Goal: Task Accomplishment & Management: Complete application form

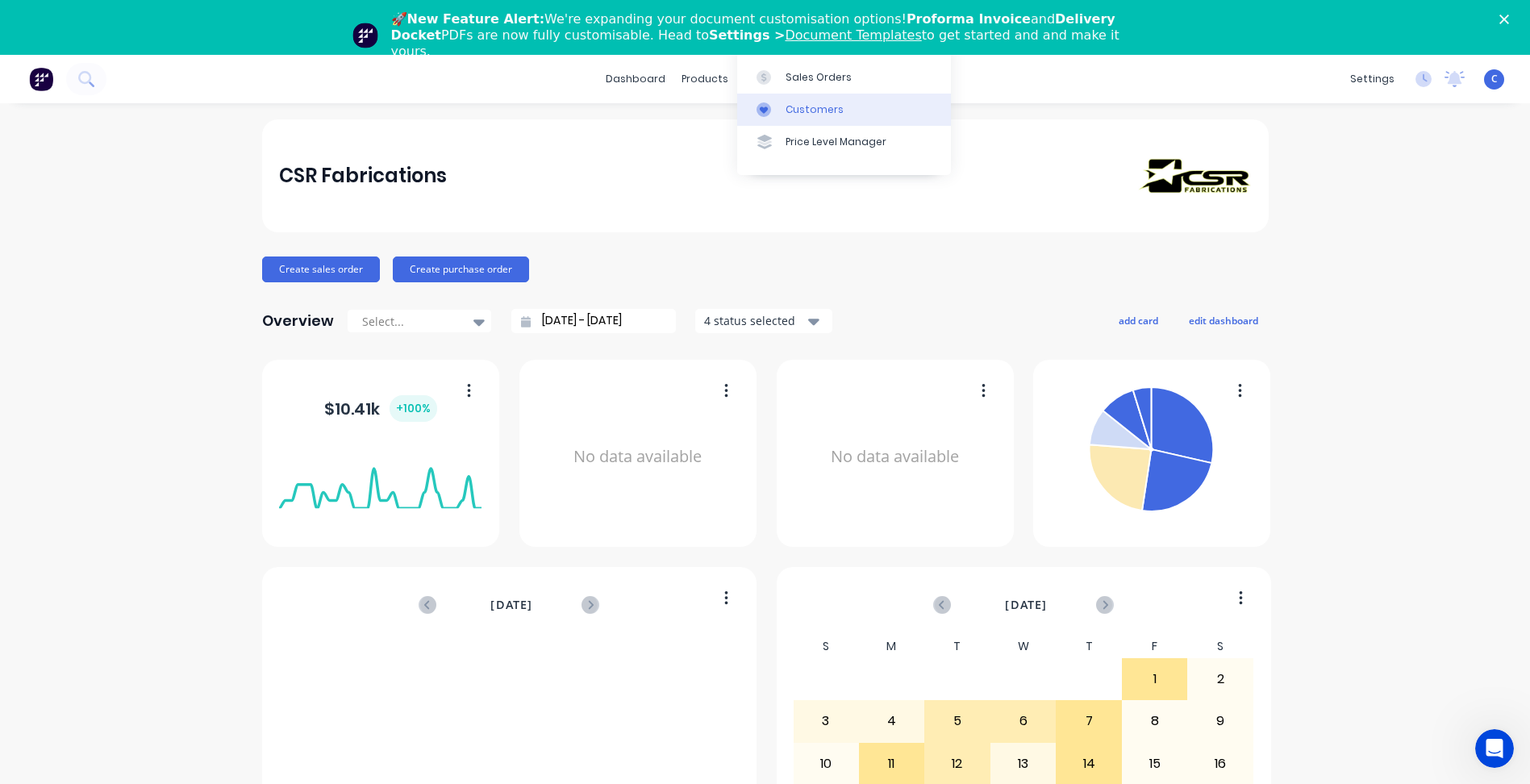
click at [815, 100] on link "Customers" at bounding box center [843, 109] width 214 height 32
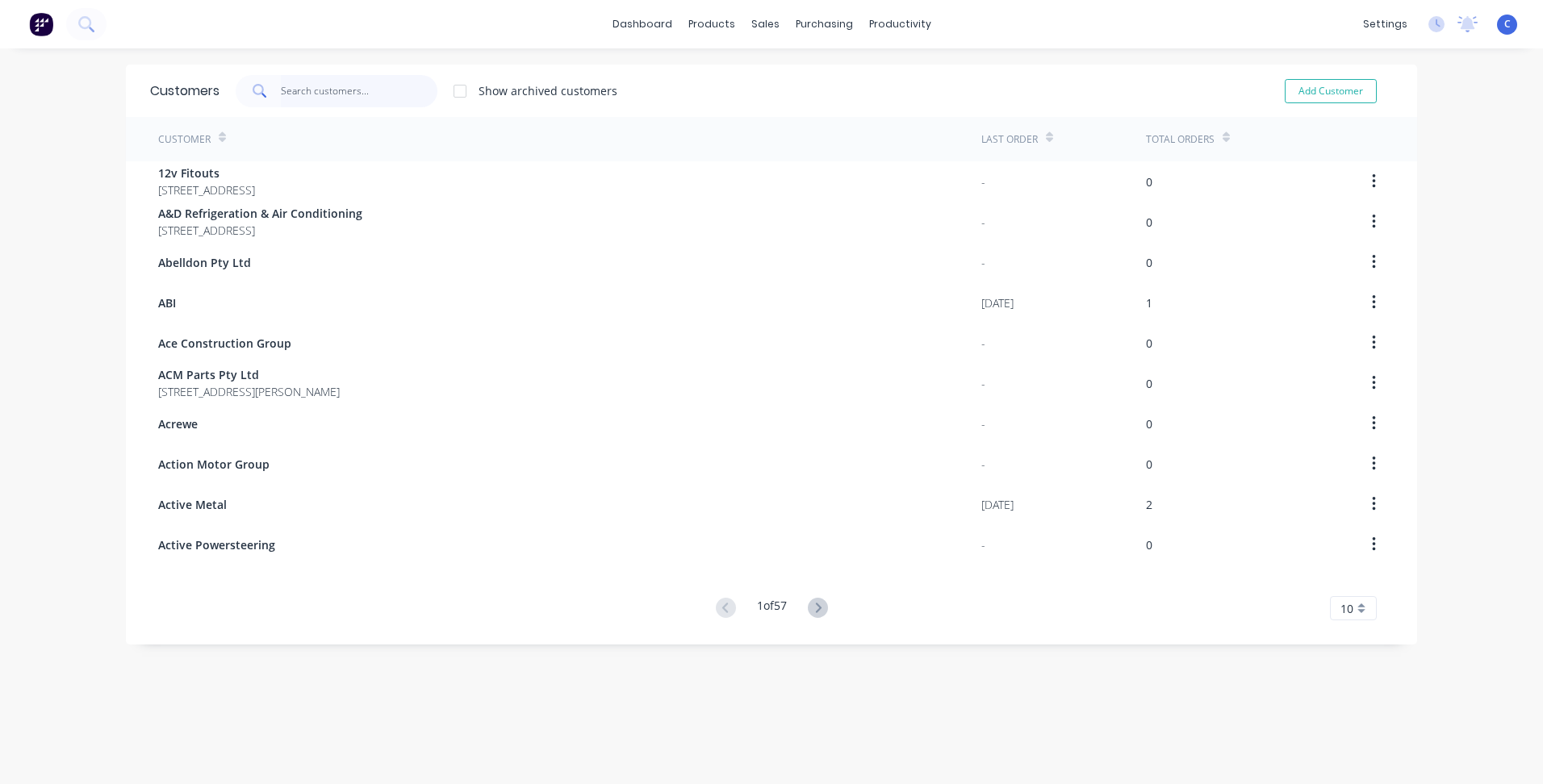
click at [281, 95] on input "text" at bounding box center [360, 91] width 157 height 32
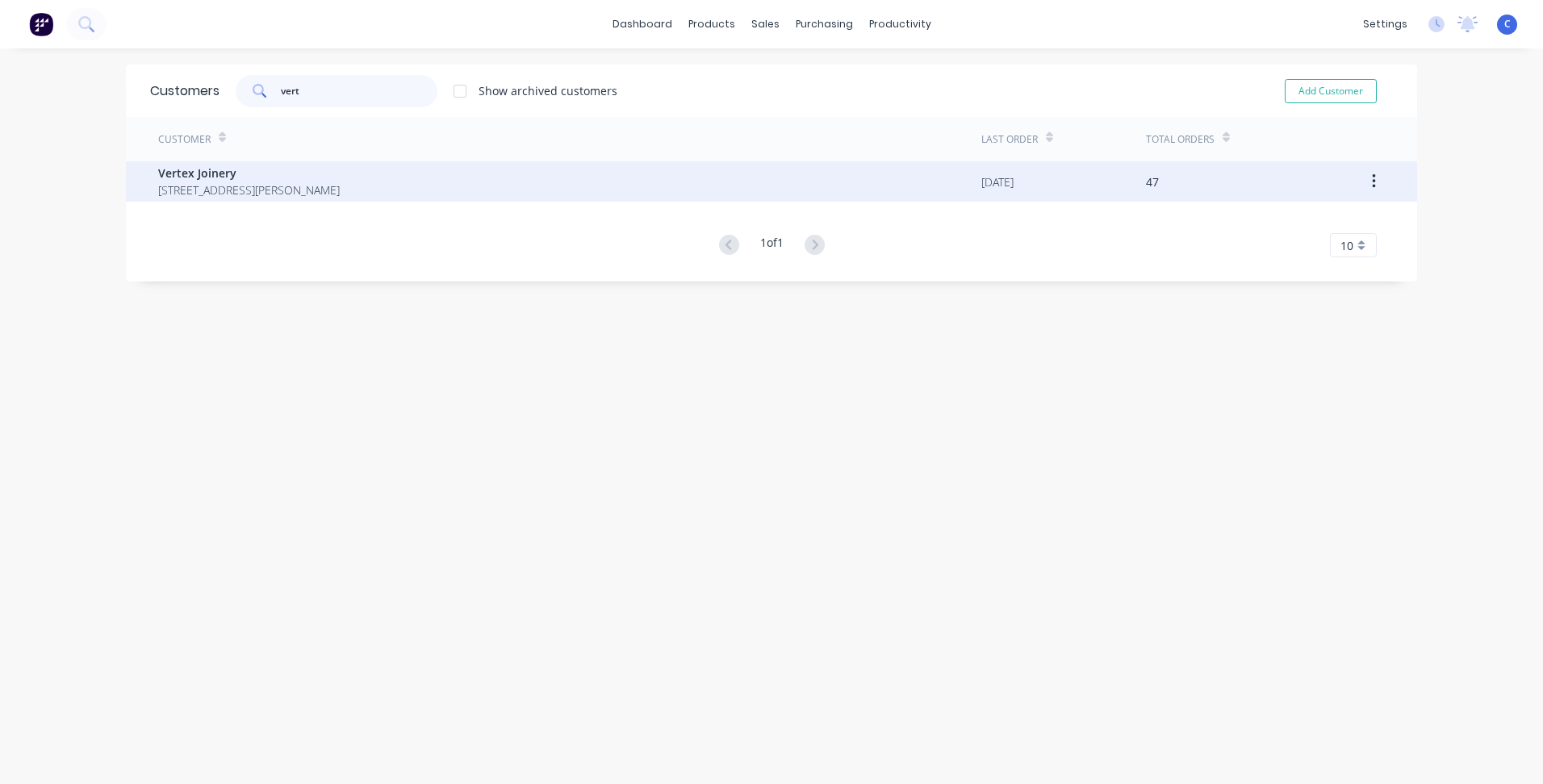
type input "vert"
click at [261, 169] on span "Vertex Joinery" at bounding box center [249, 173] width 182 height 17
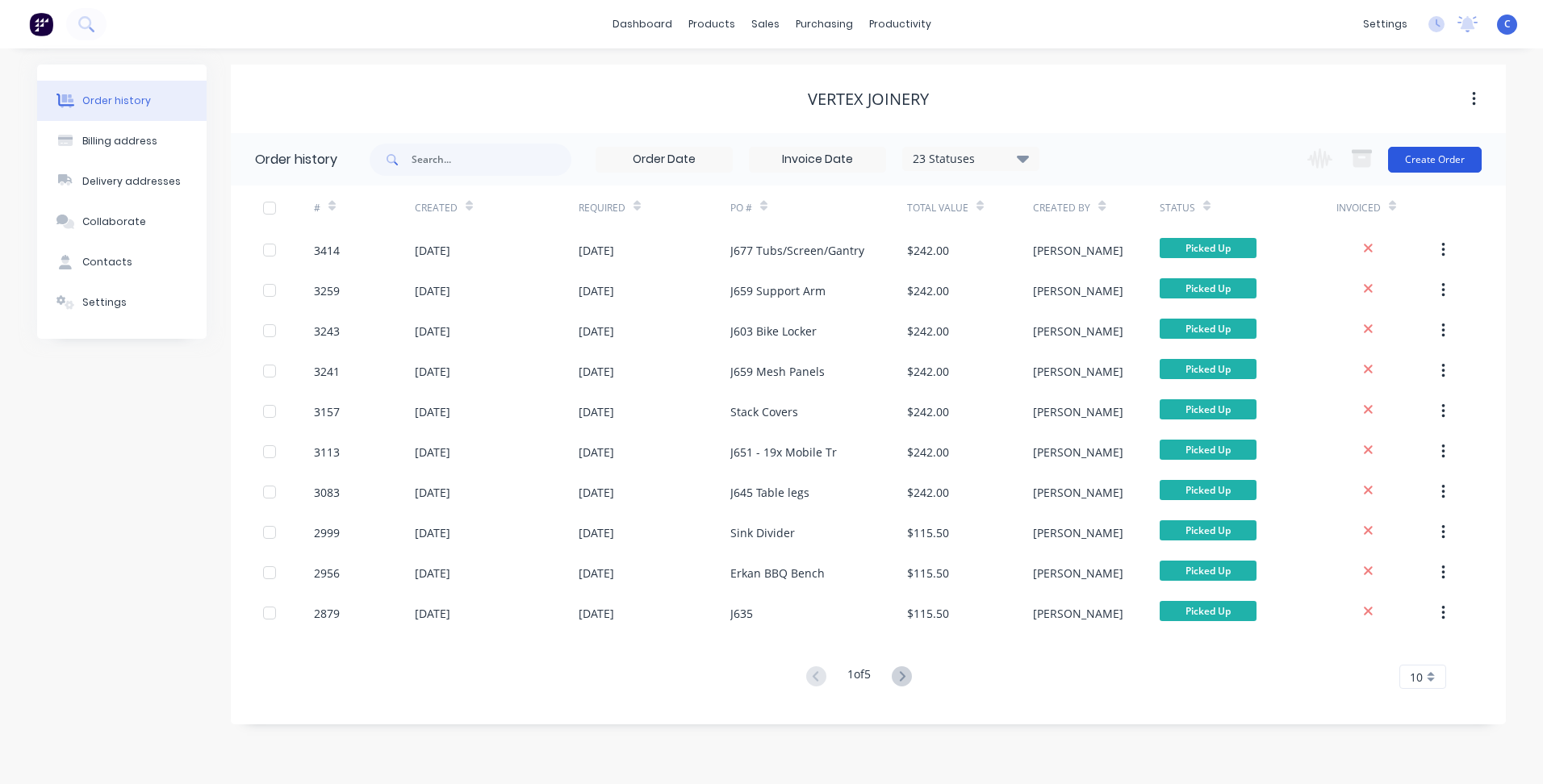
click at [1434, 156] on button "Create Order" at bounding box center [1434, 159] width 93 height 26
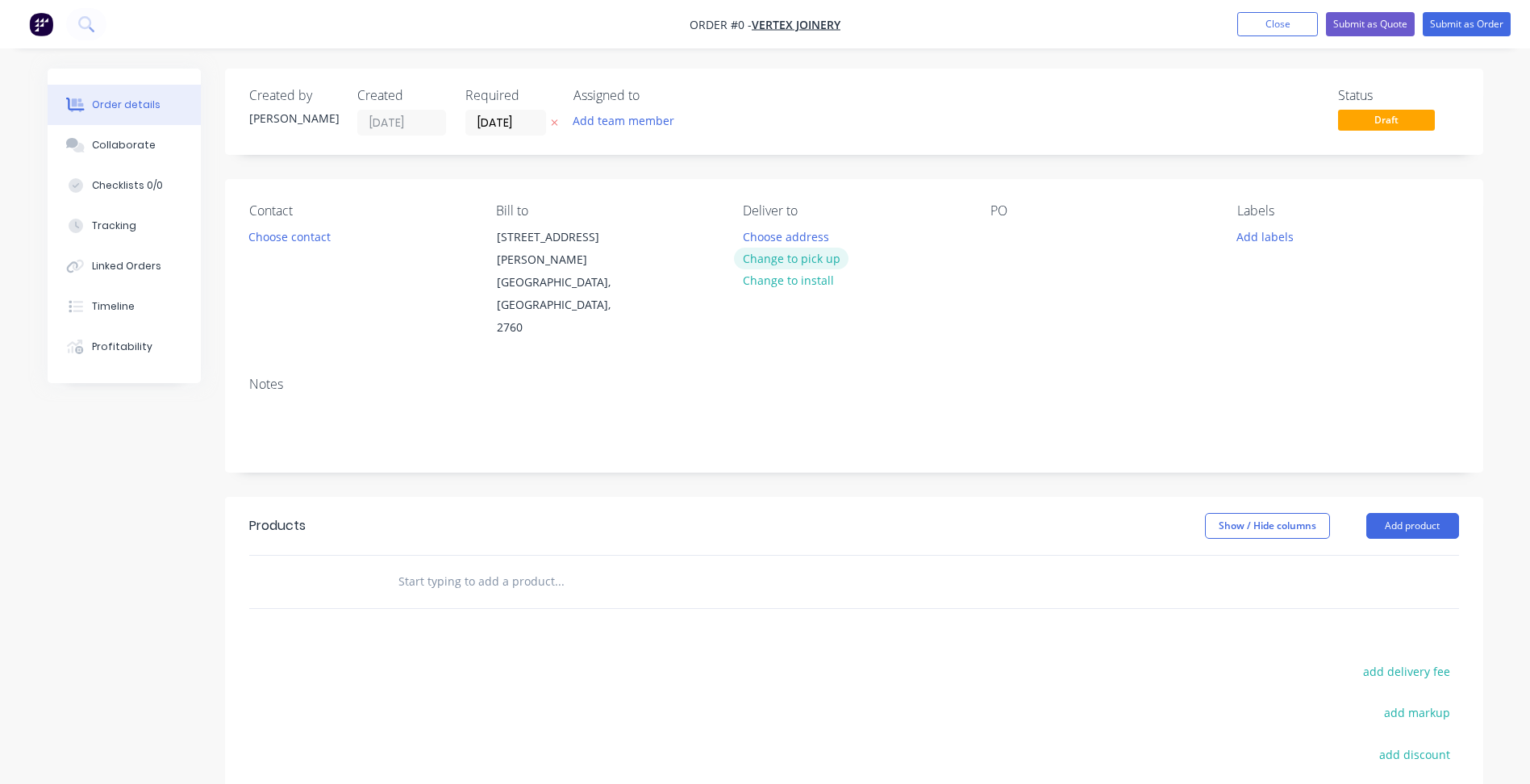
click at [813, 255] on button "Change to pick up" at bounding box center [791, 259] width 115 height 21
click at [1004, 233] on div at bounding box center [1003, 236] width 26 height 23
paste div
click at [1278, 236] on button "Add labels" at bounding box center [1266, 235] width 74 height 21
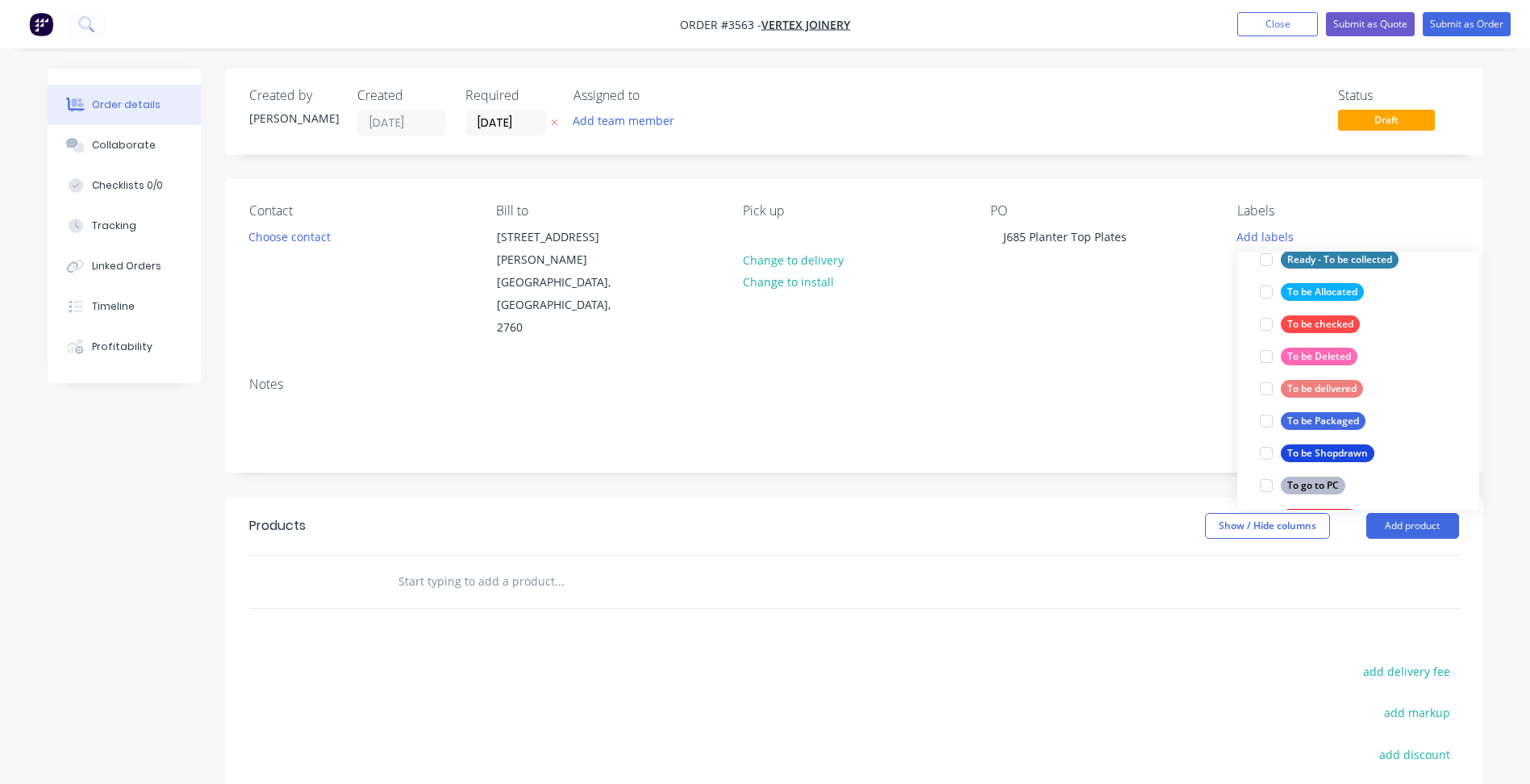
scroll to position [726, 0]
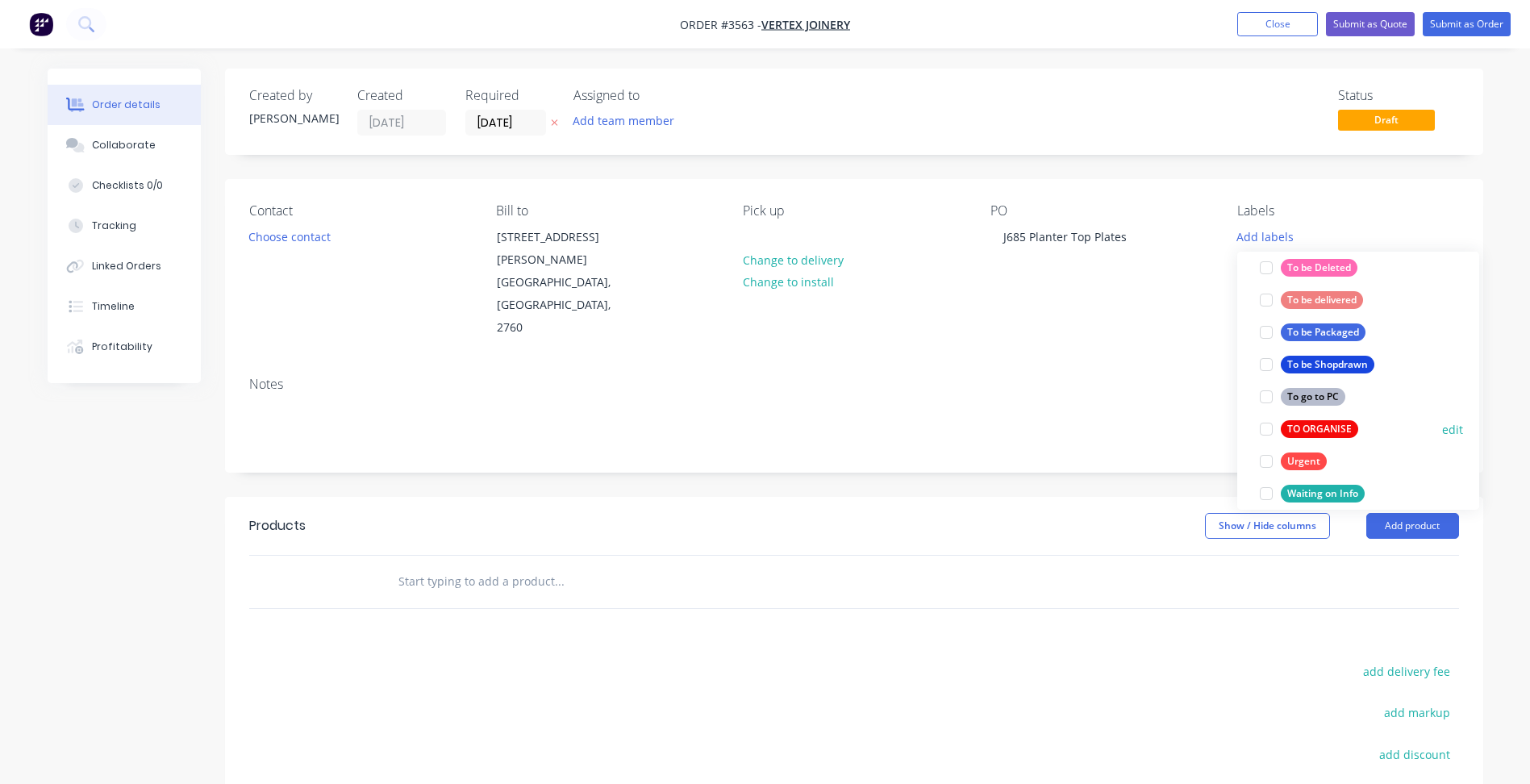
click at [1304, 429] on div "TO ORGANISE" at bounding box center [1319, 429] width 78 height 17
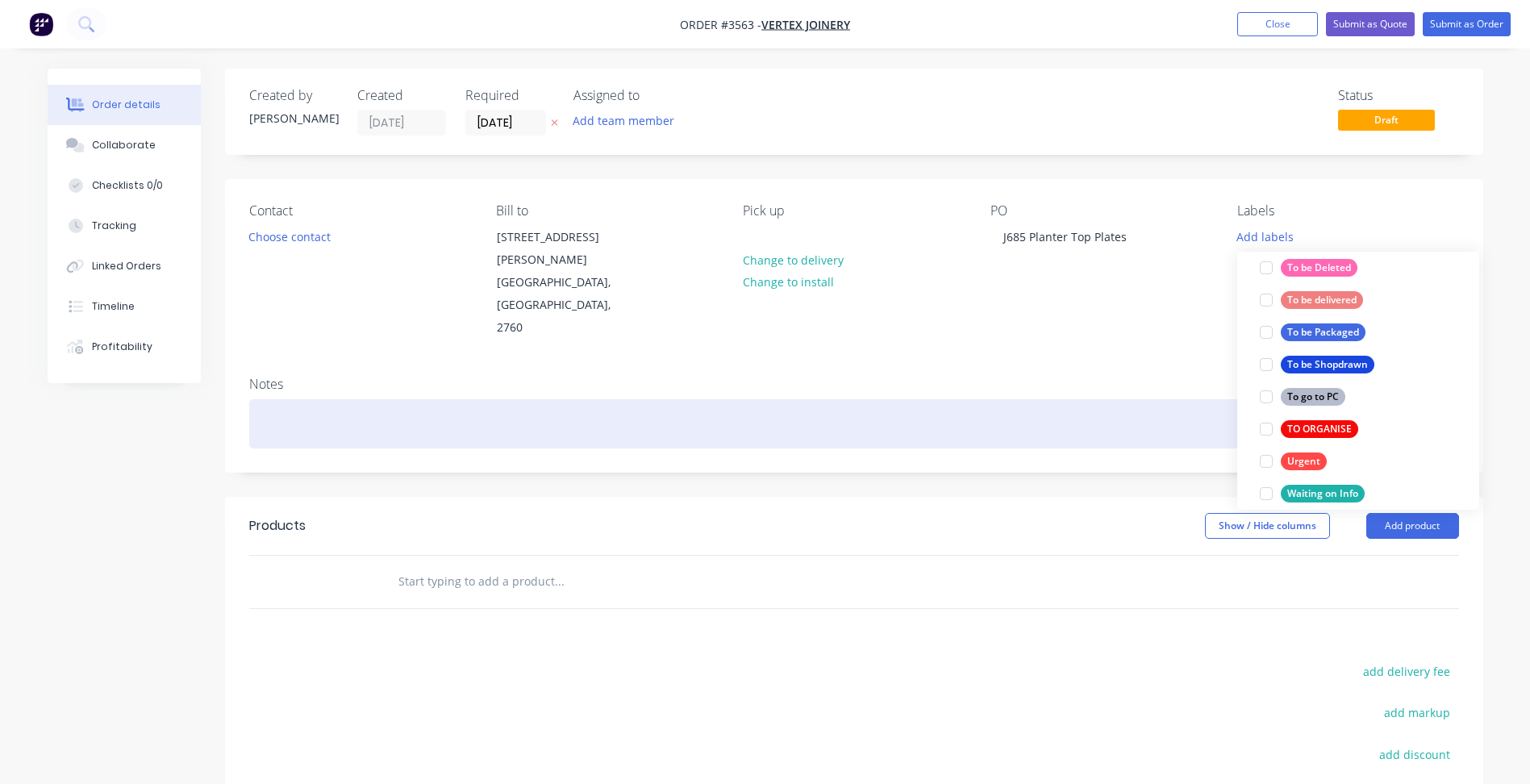
scroll to position [0, 0]
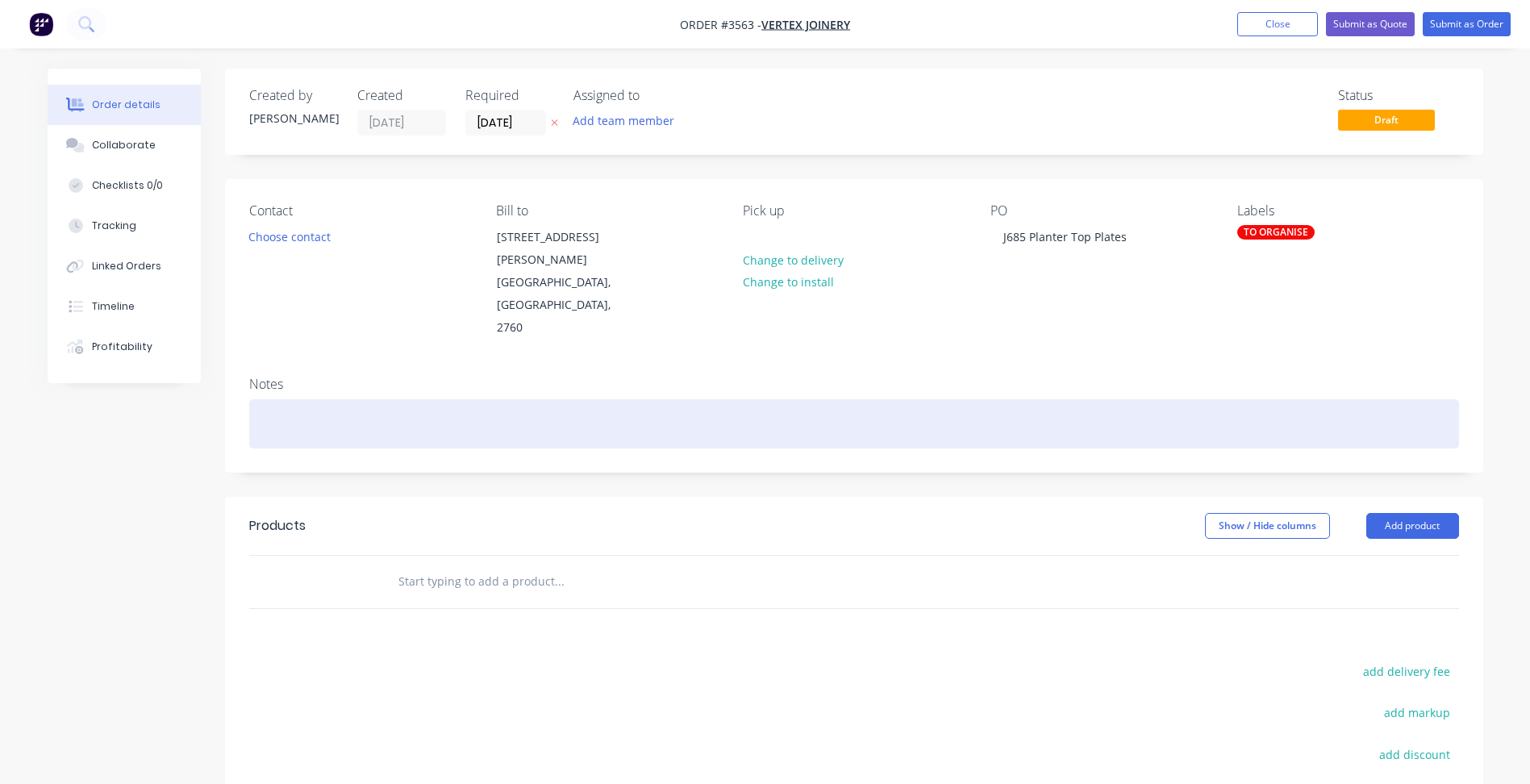
click at [1143, 399] on div at bounding box center [854, 424] width 1209 height 50
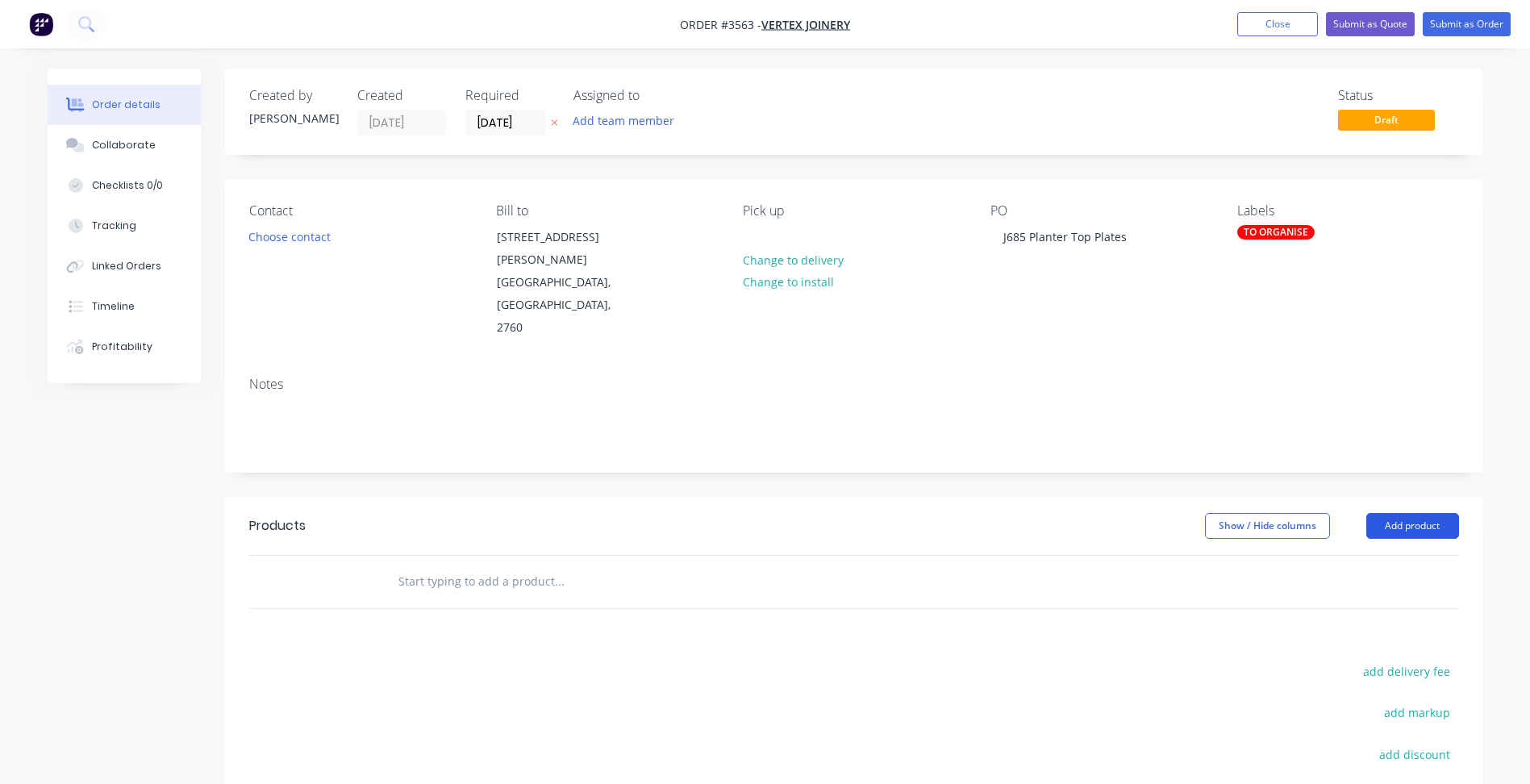
click at [1409, 513] on button "Add product" at bounding box center [1413, 525] width 93 height 26
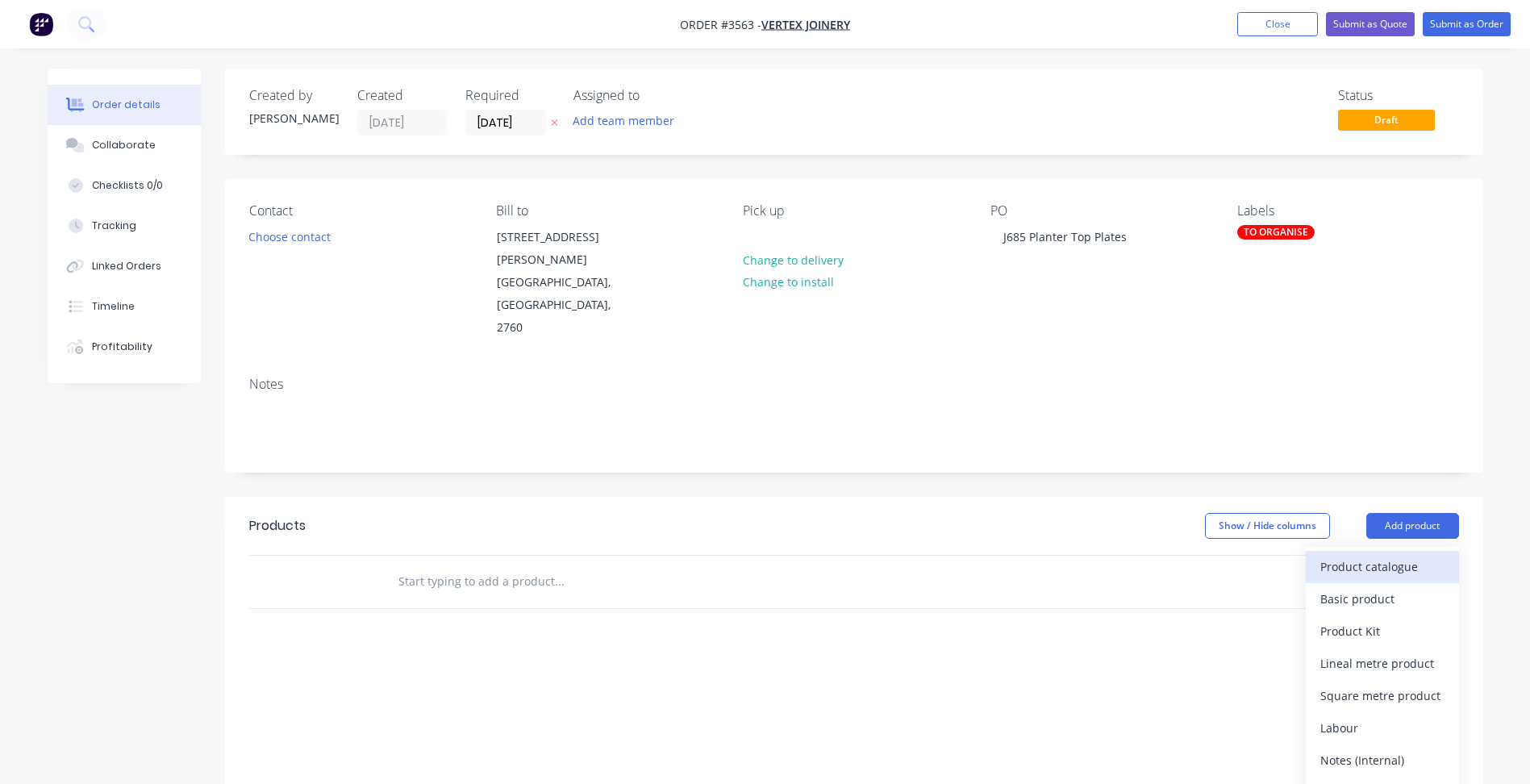
click at [1398, 555] on div "Product catalogue" at bounding box center [1382, 567] width 124 height 23
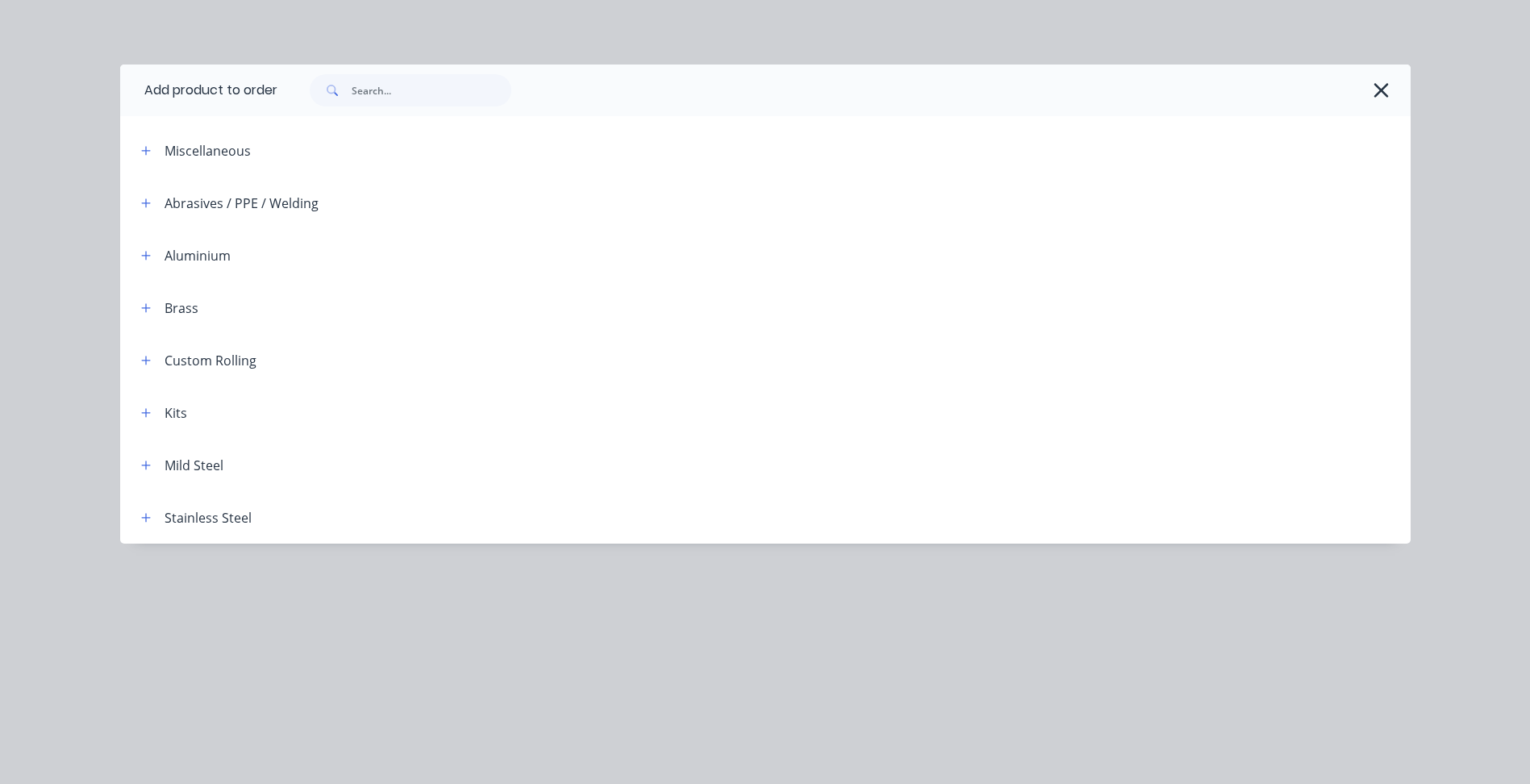
click at [152, 416] on button "button" at bounding box center [146, 412] width 20 height 20
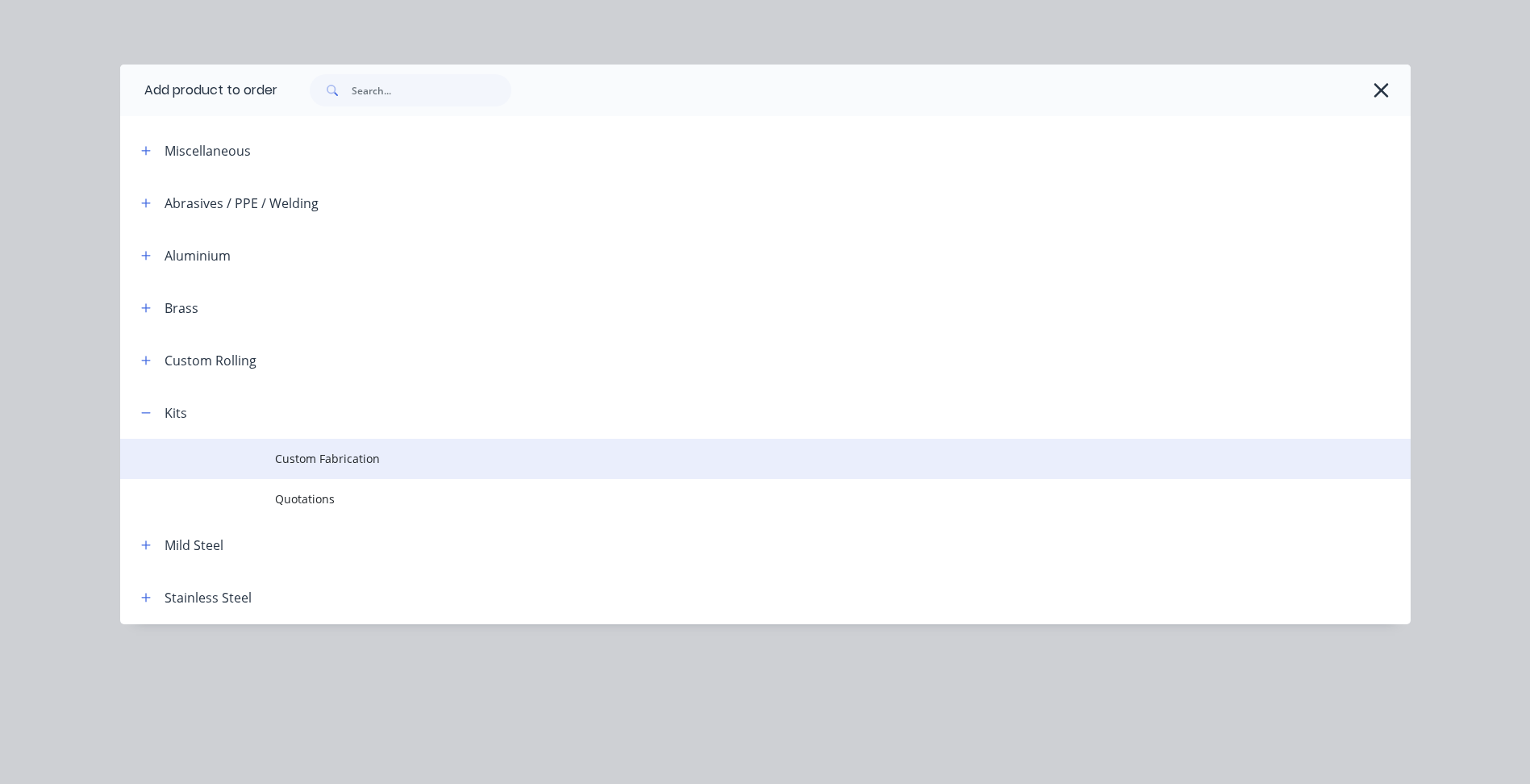
click at [335, 456] on span "Custom Fabrication" at bounding box center [729, 459] width 908 height 17
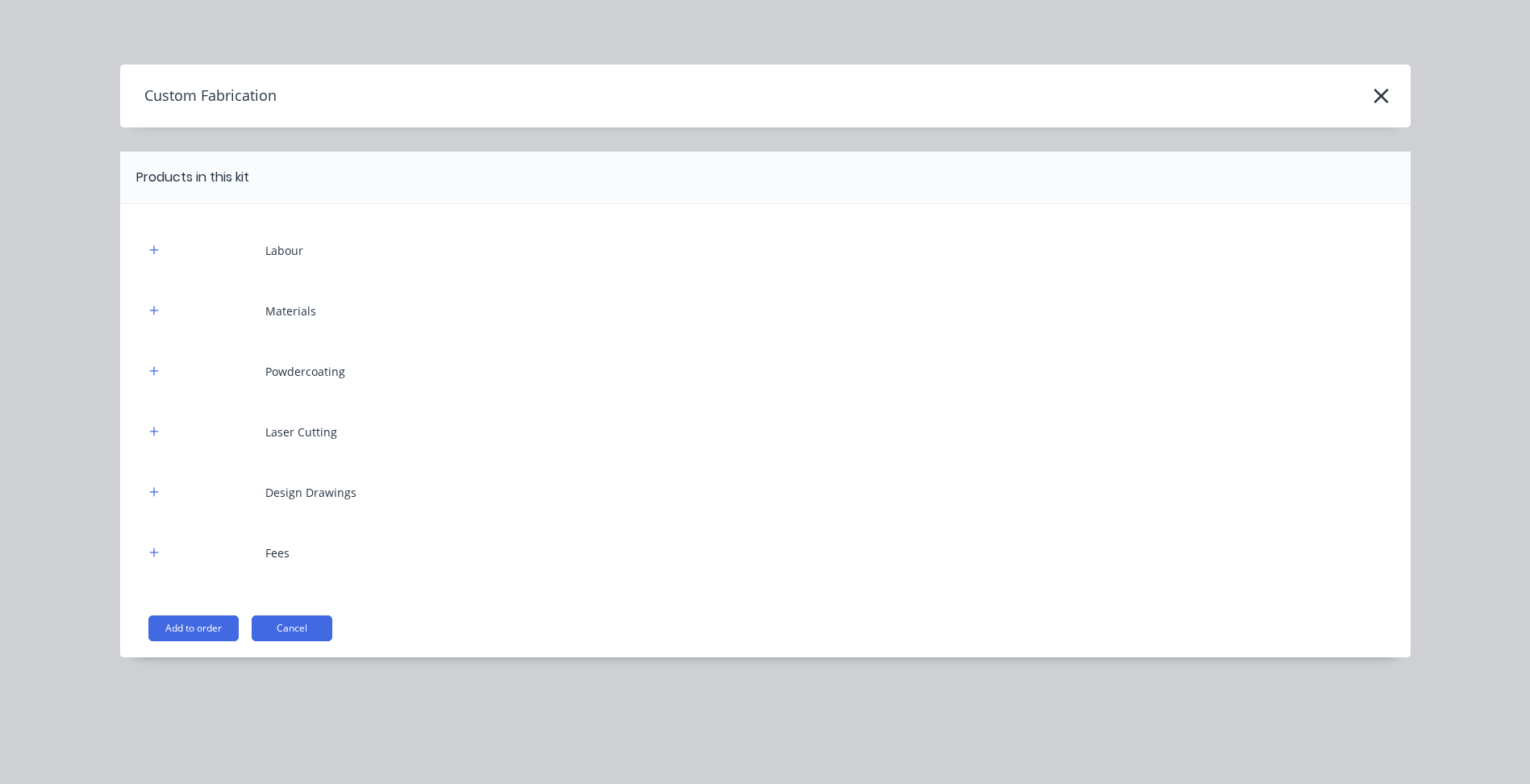
click at [211, 627] on button "Add to order" at bounding box center [193, 628] width 90 height 26
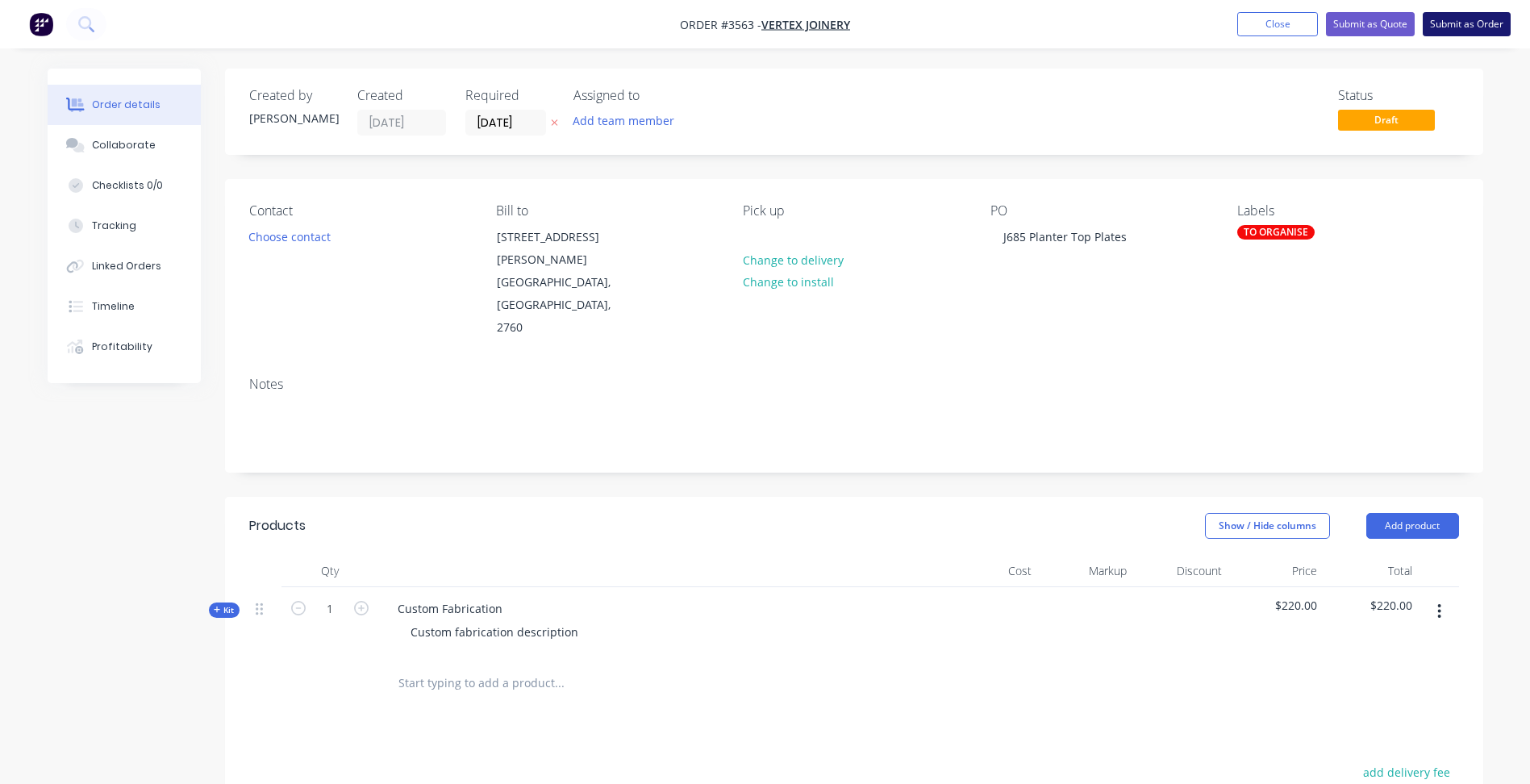
click at [1478, 25] on button "Submit as Order" at bounding box center [1466, 24] width 88 height 24
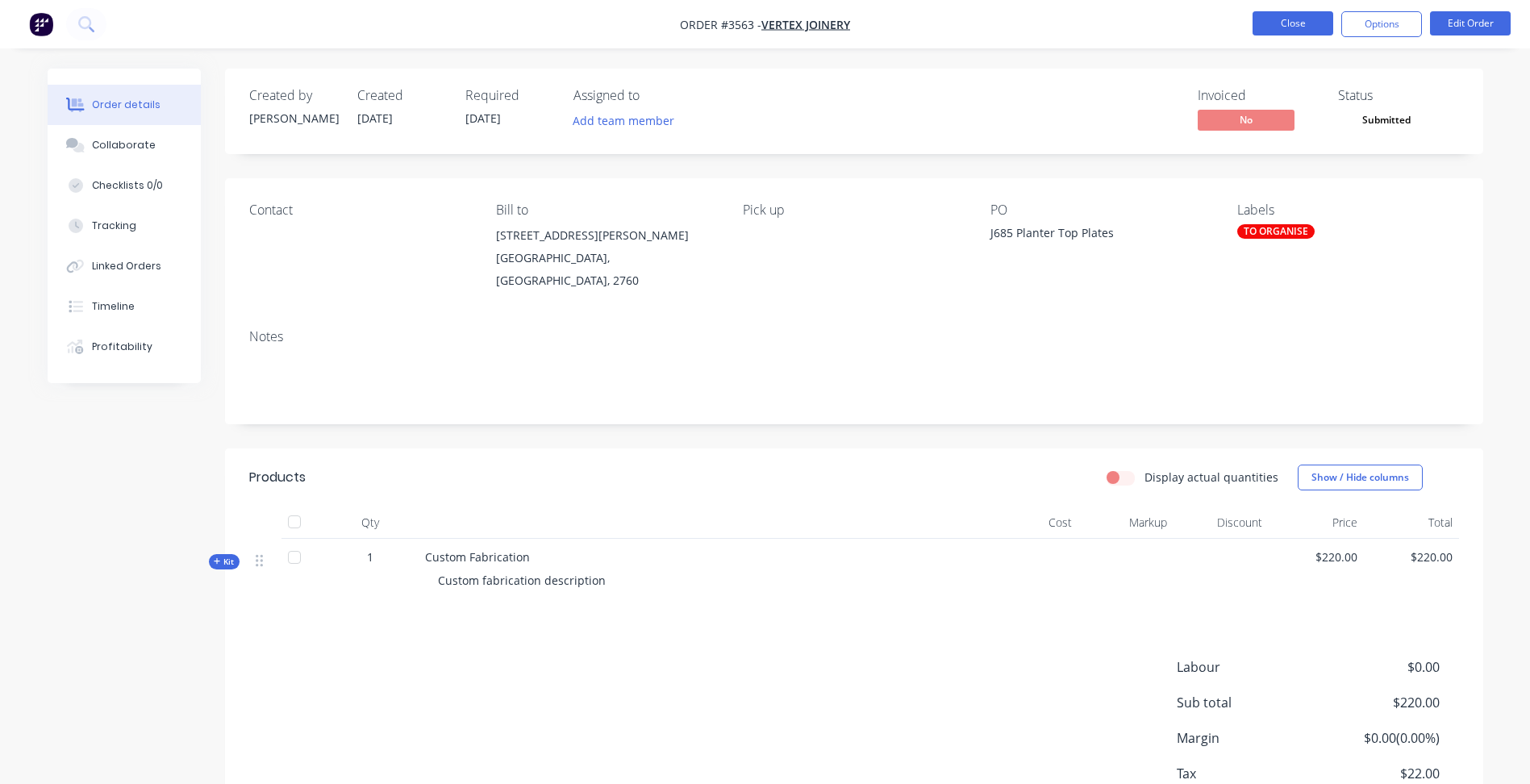
click at [1283, 16] on button "Close" at bounding box center [1293, 23] width 81 height 24
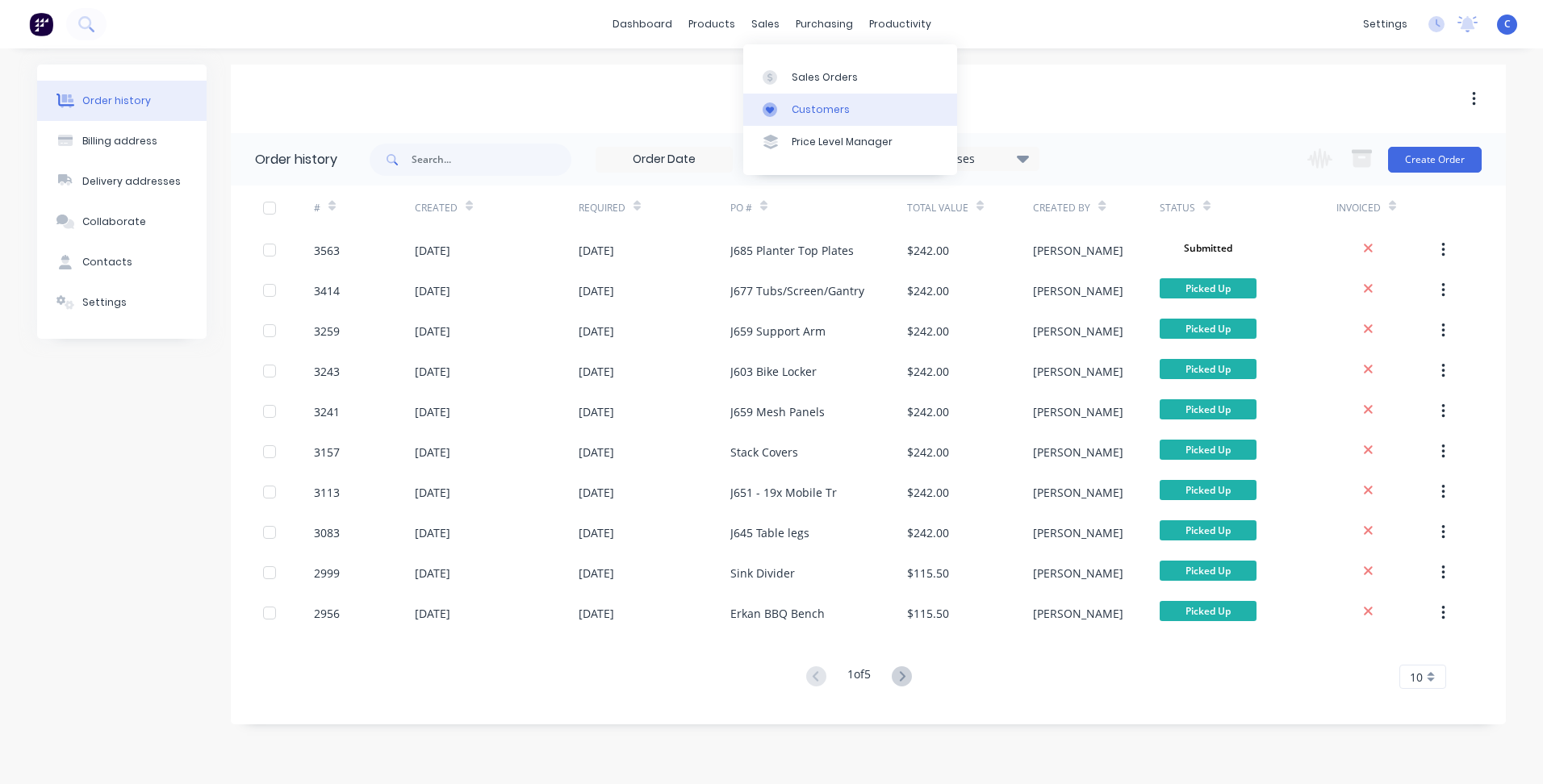
click at [819, 107] on div "Customers" at bounding box center [821, 110] width 58 height 15
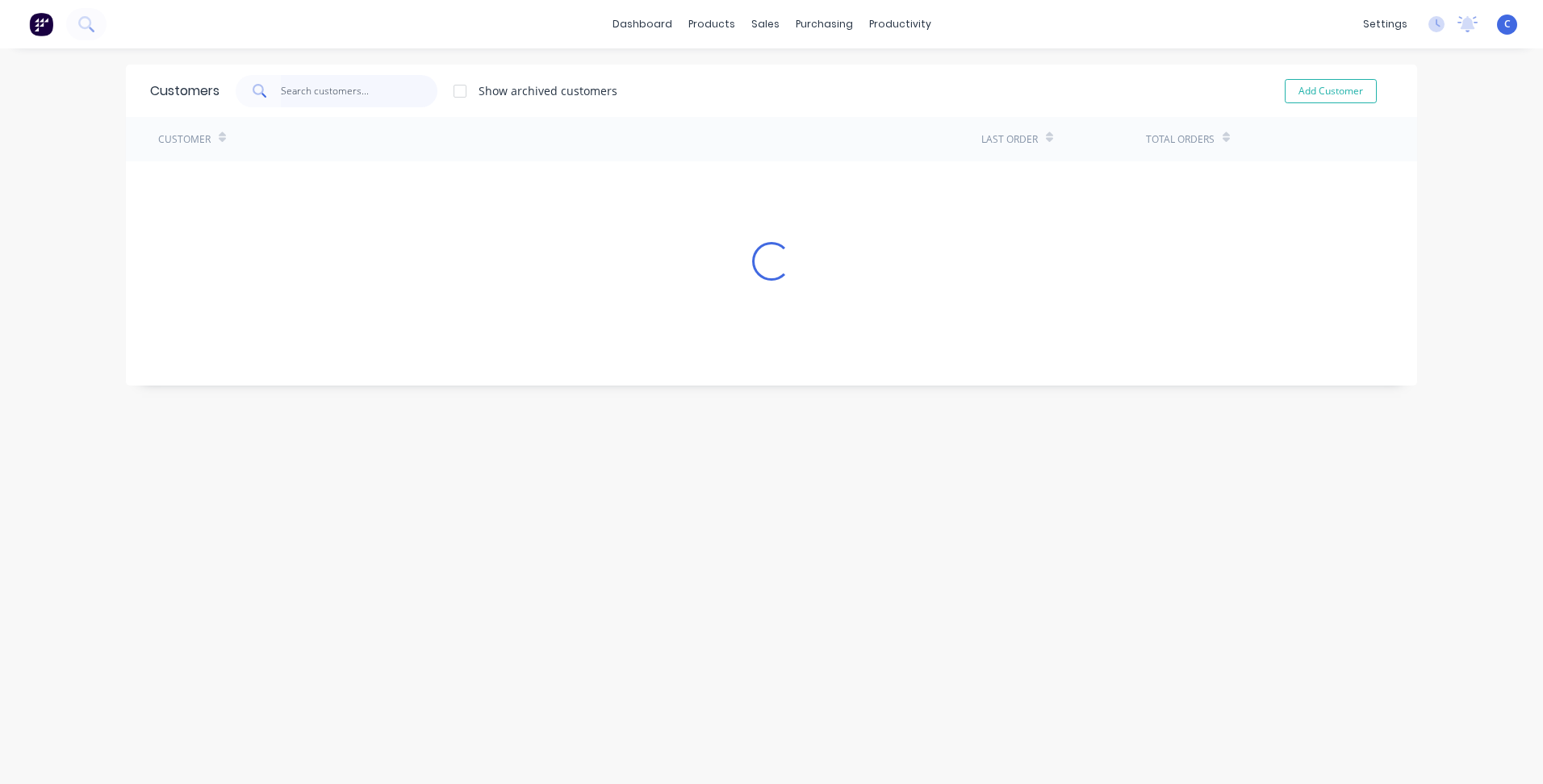
click at [303, 89] on input "text" at bounding box center [360, 91] width 157 height 32
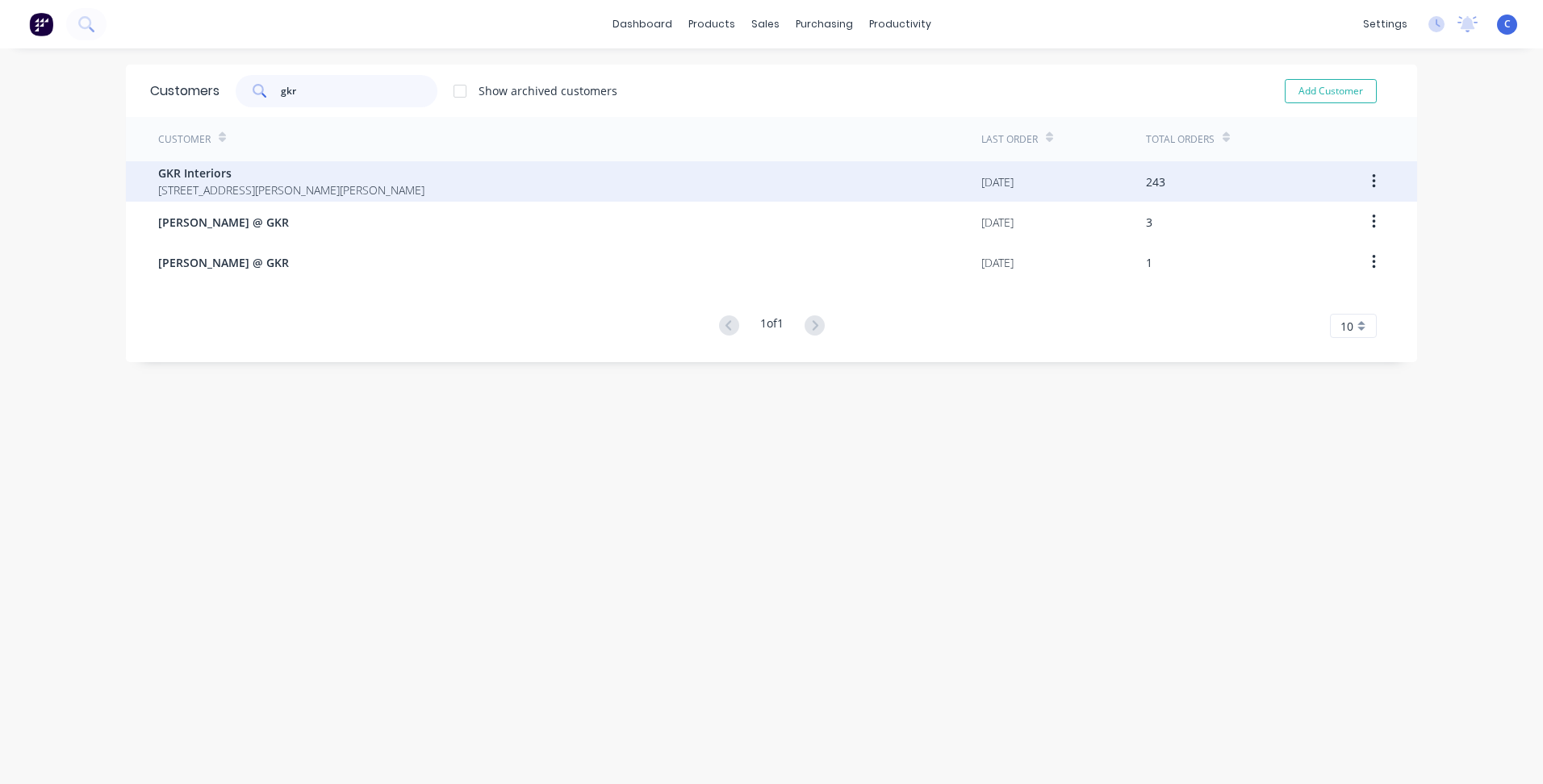
type input "gkr"
click at [213, 173] on span "GKR Interiors" at bounding box center [291, 173] width 266 height 17
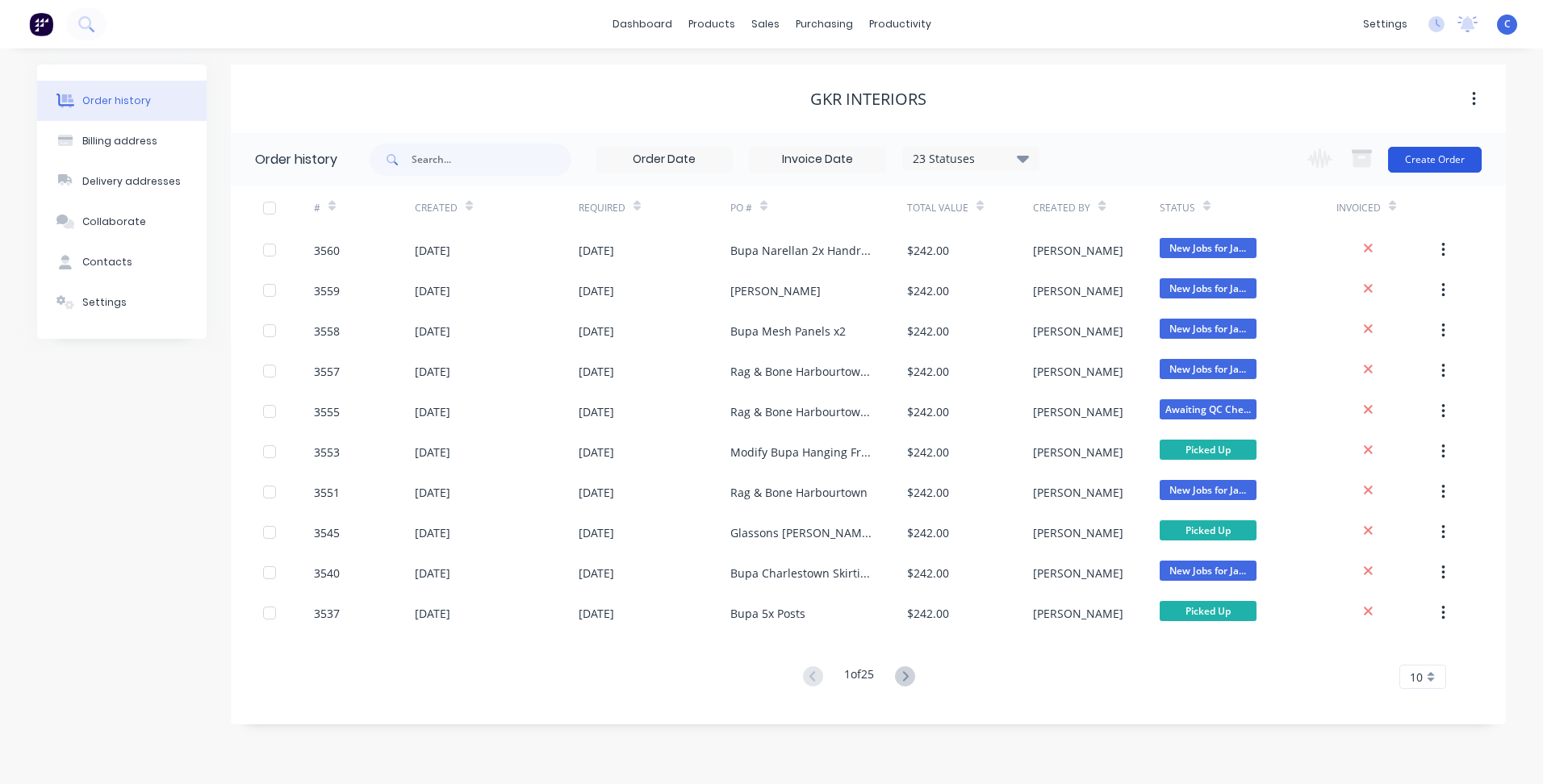
click at [1450, 157] on button "Create Order" at bounding box center [1434, 159] width 93 height 26
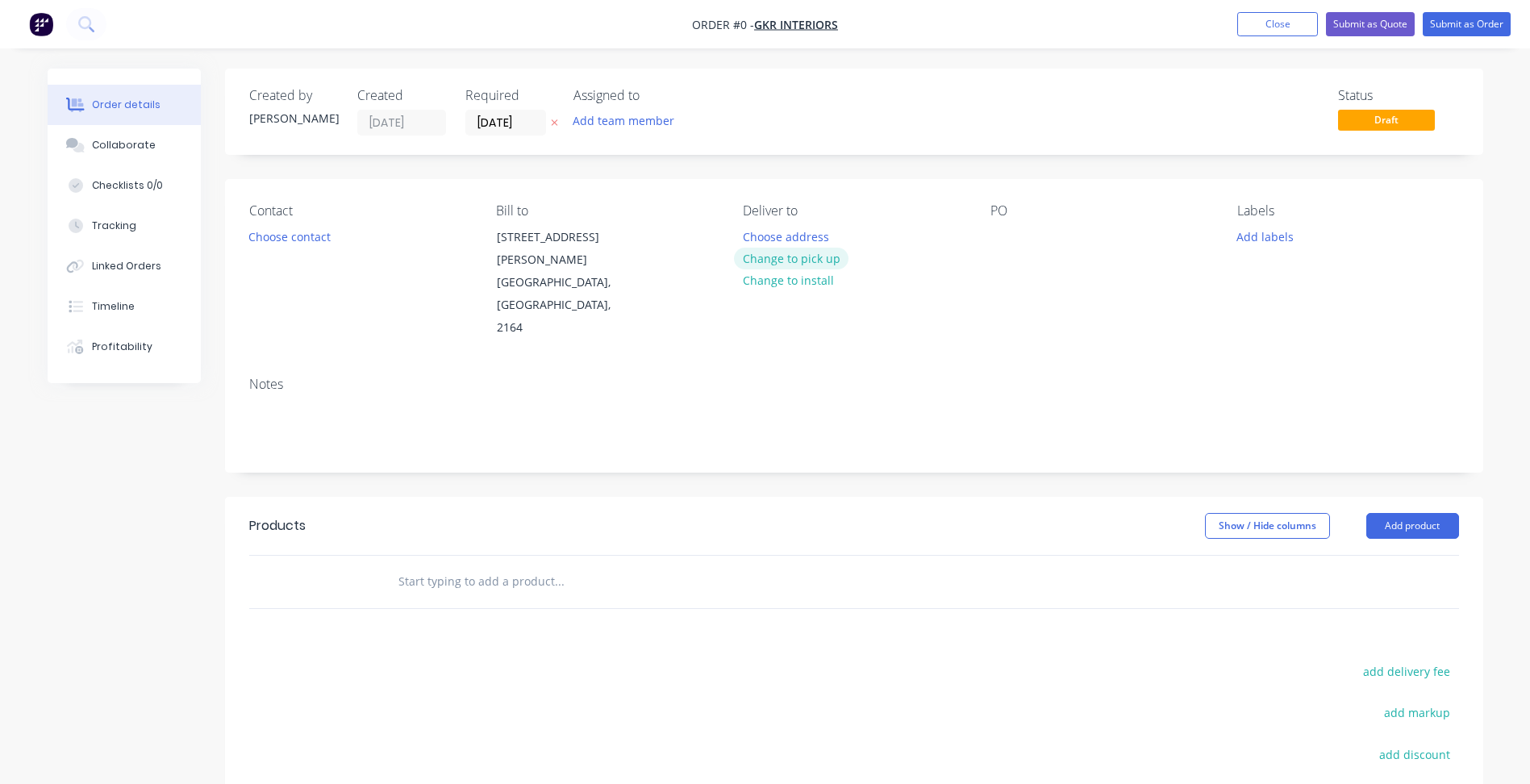
click at [782, 254] on button "Change to pick up" at bounding box center [791, 259] width 115 height 21
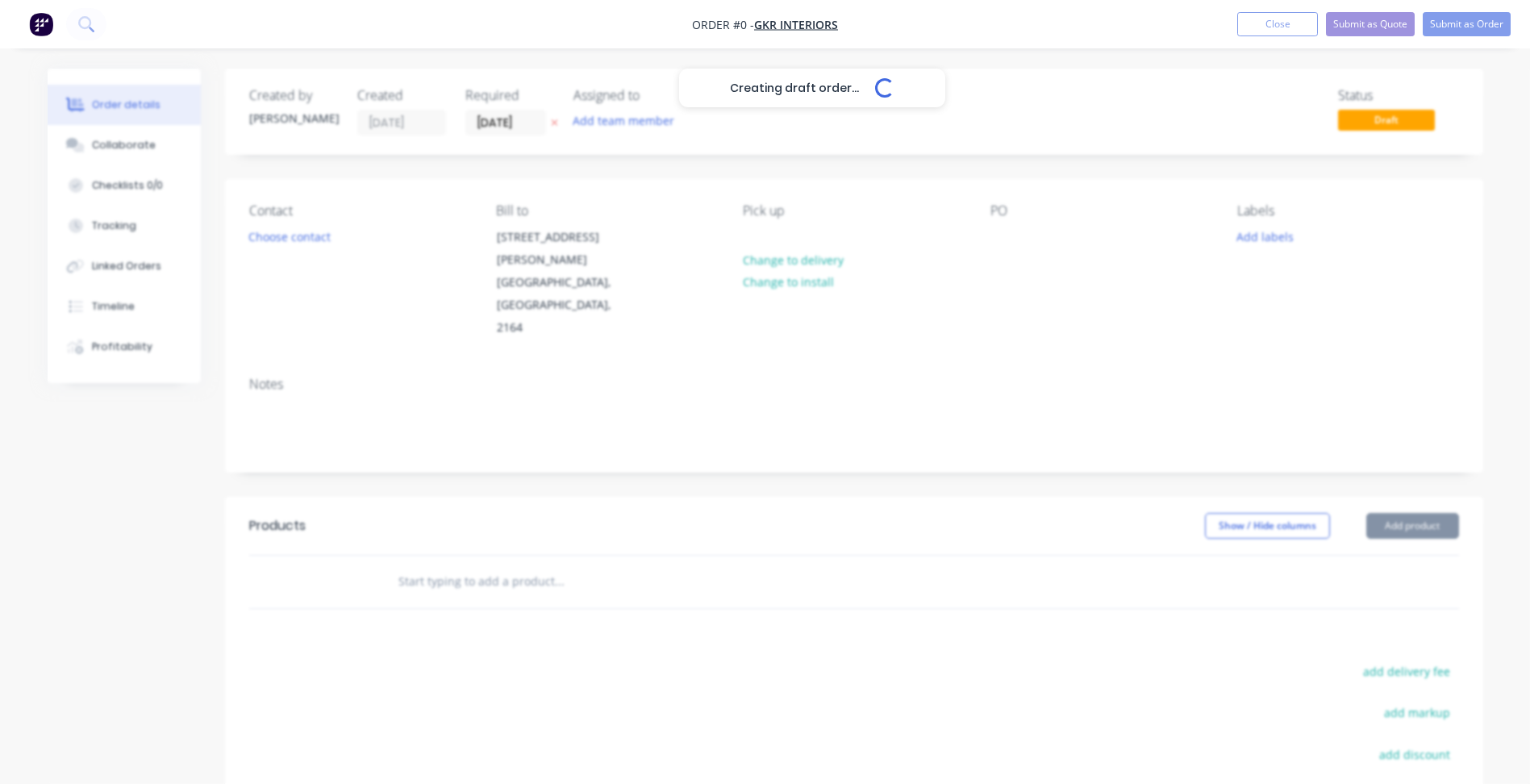
click at [1020, 231] on div "PO" at bounding box center [1100, 271] width 221 height 136
click at [1005, 235] on div at bounding box center [1003, 236] width 26 height 23
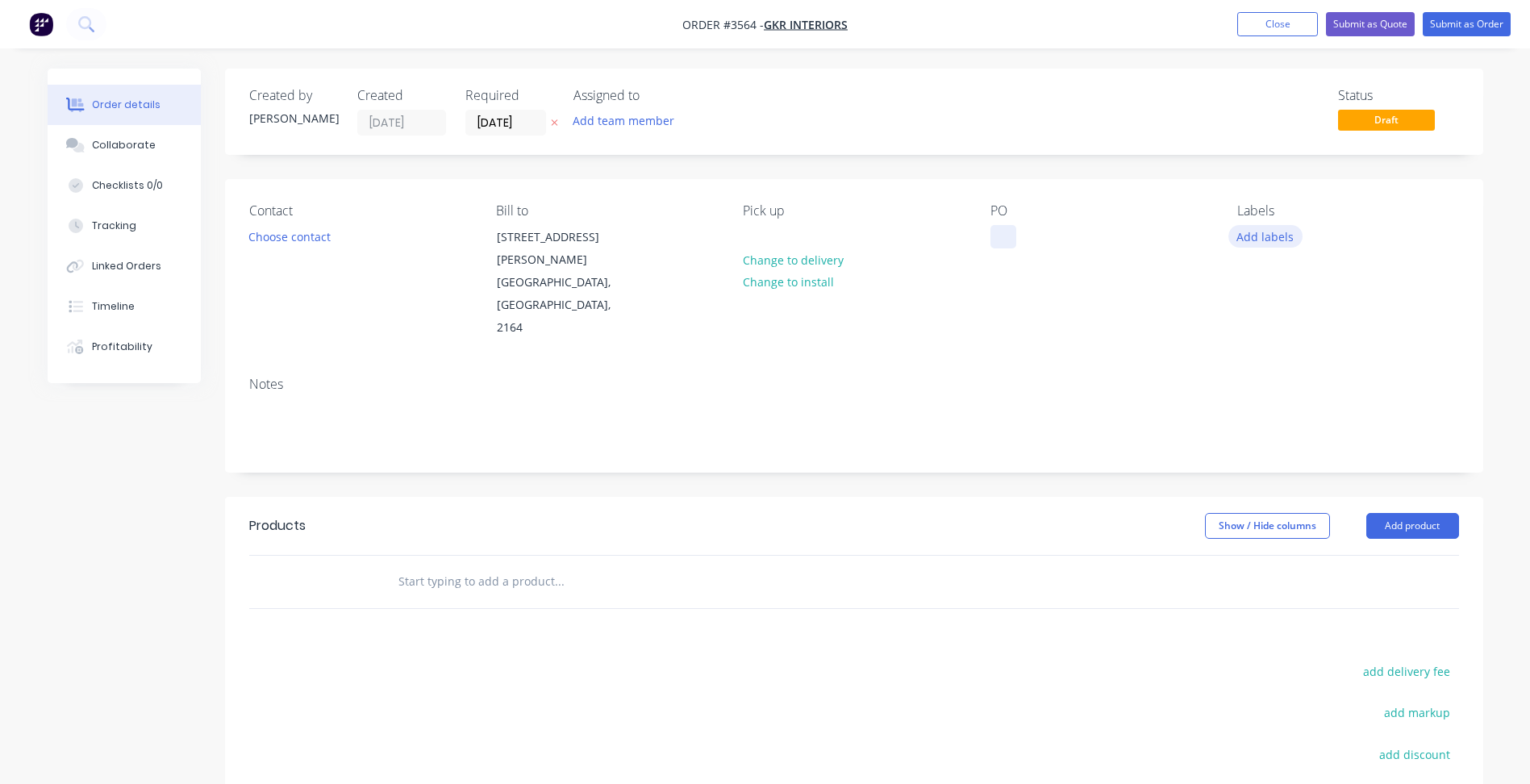
paste div
click at [1266, 227] on button "Add labels" at bounding box center [1266, 235] width 74 height 21
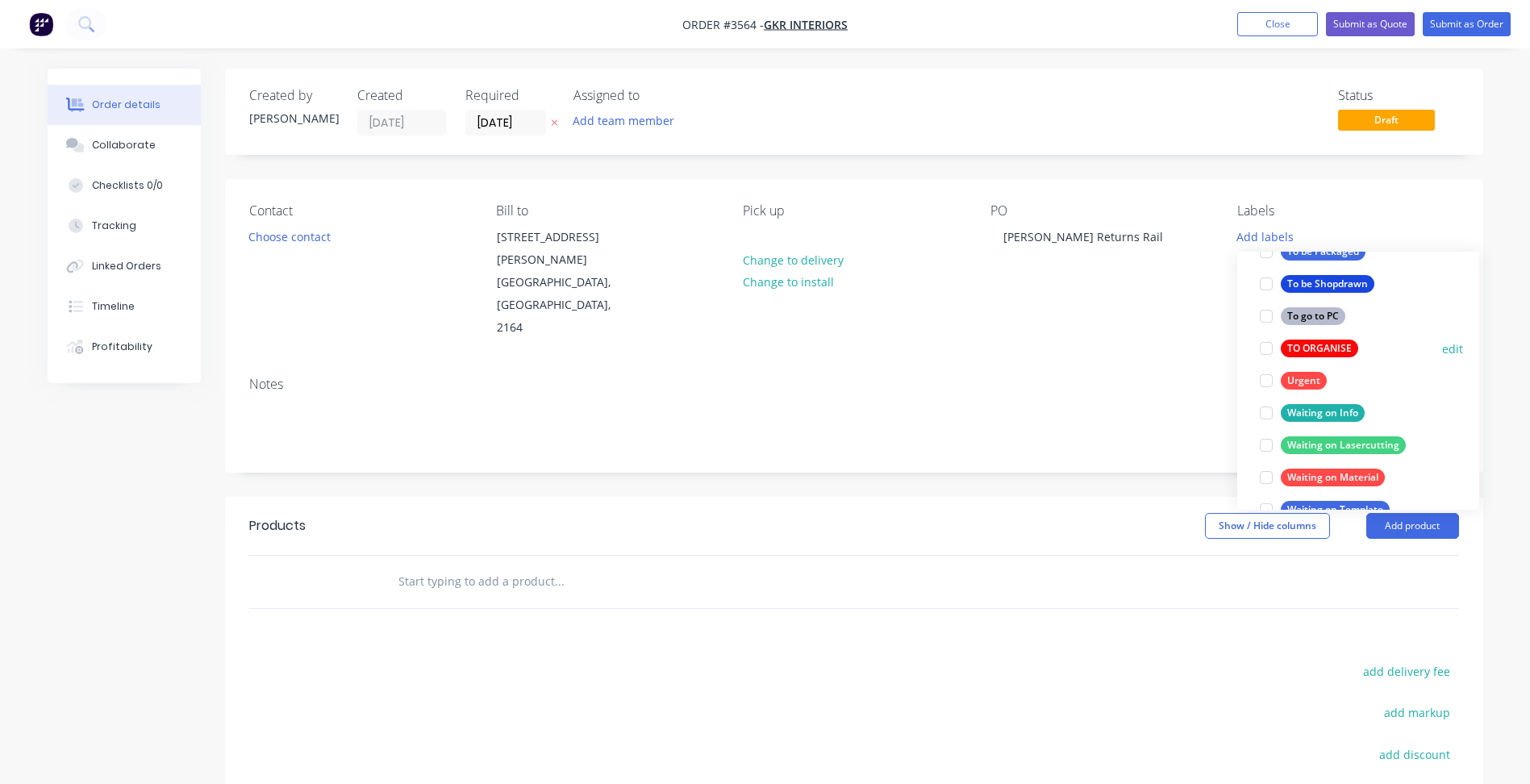
click at [1310, 338] on button "TO ORGANISE" at bounding box center [1309, 348] width 112 height 22
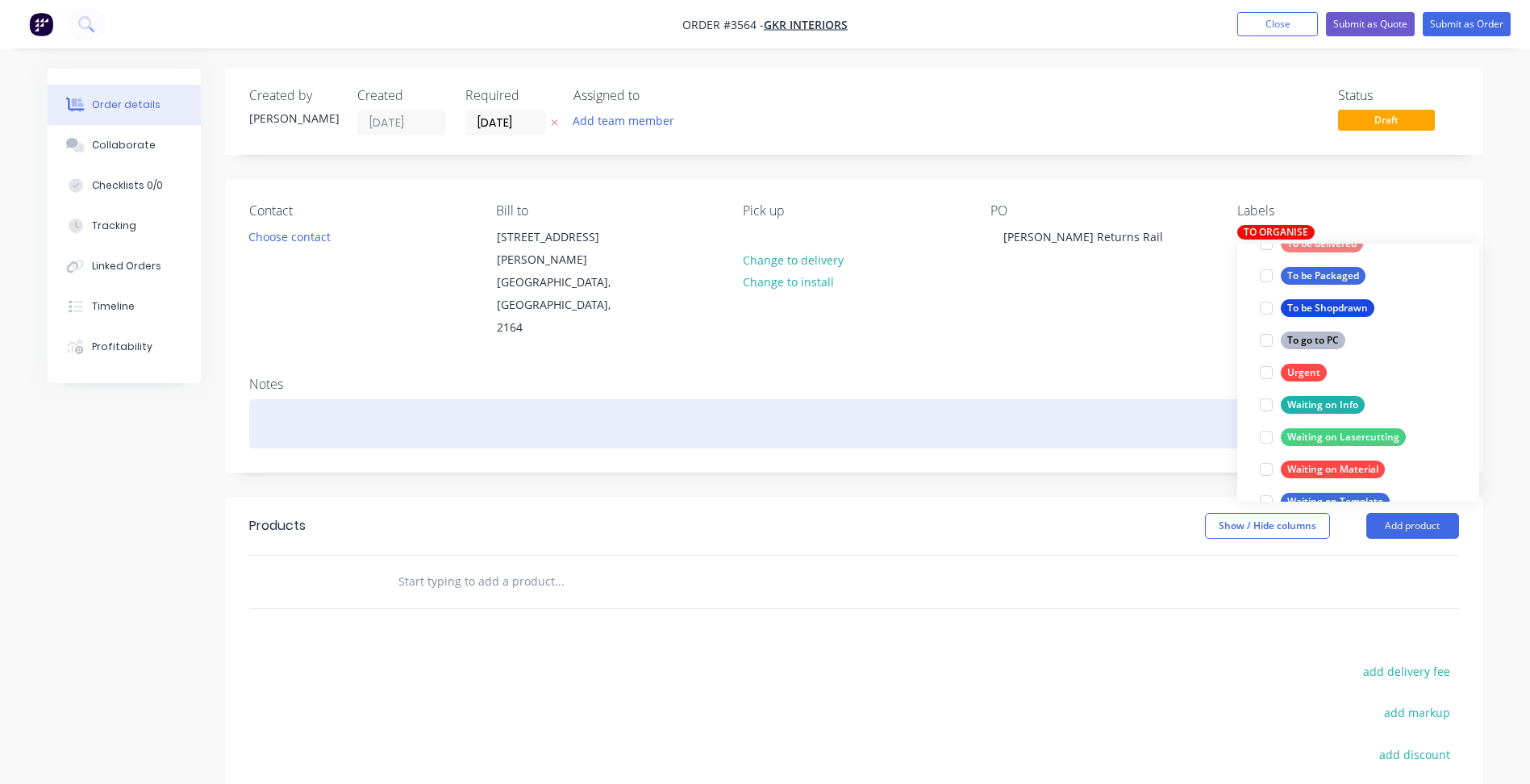
scroll to position [32, 0]
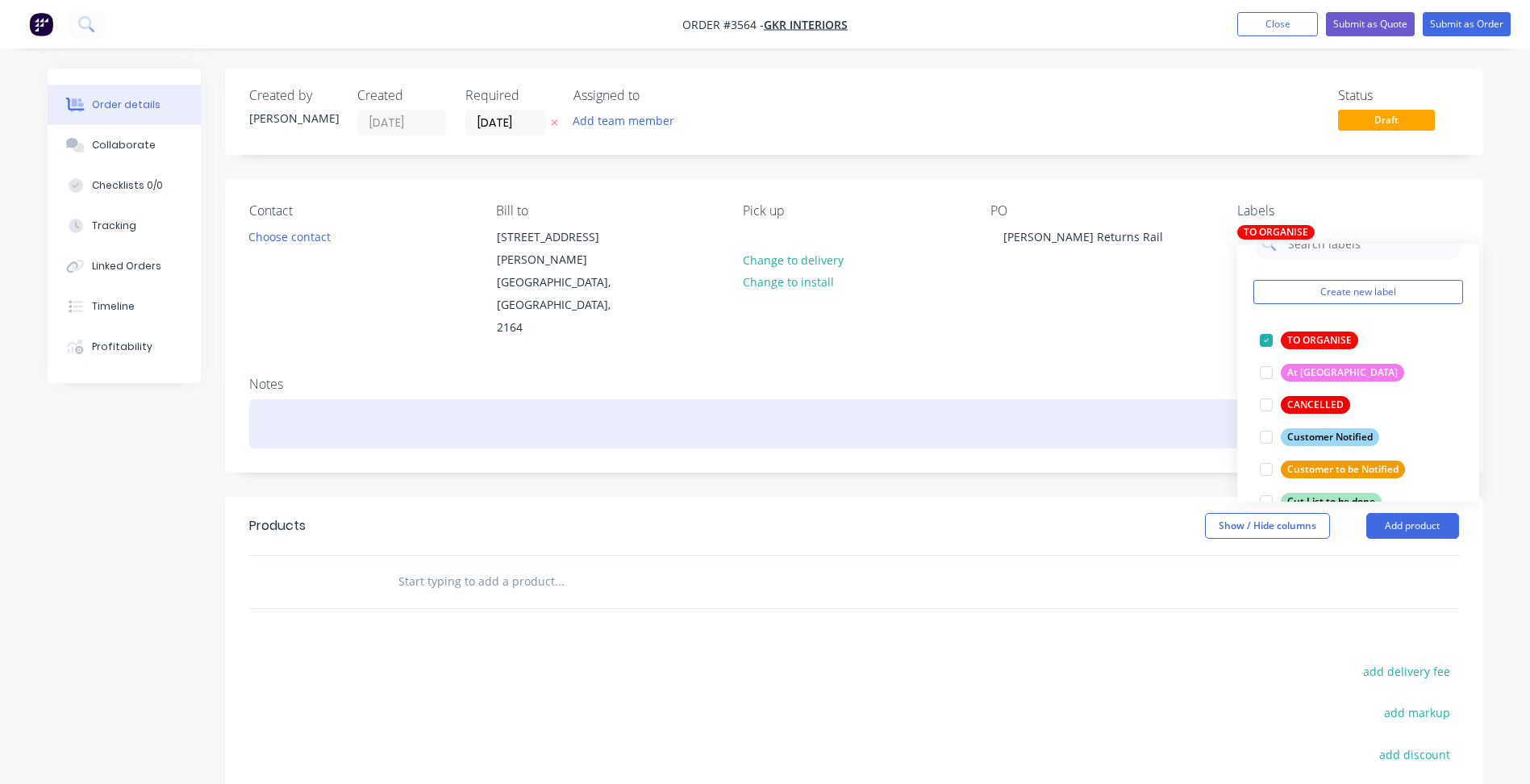
click at [1173, 399] on div at bounding box center [854, 424] width 1209 height 50
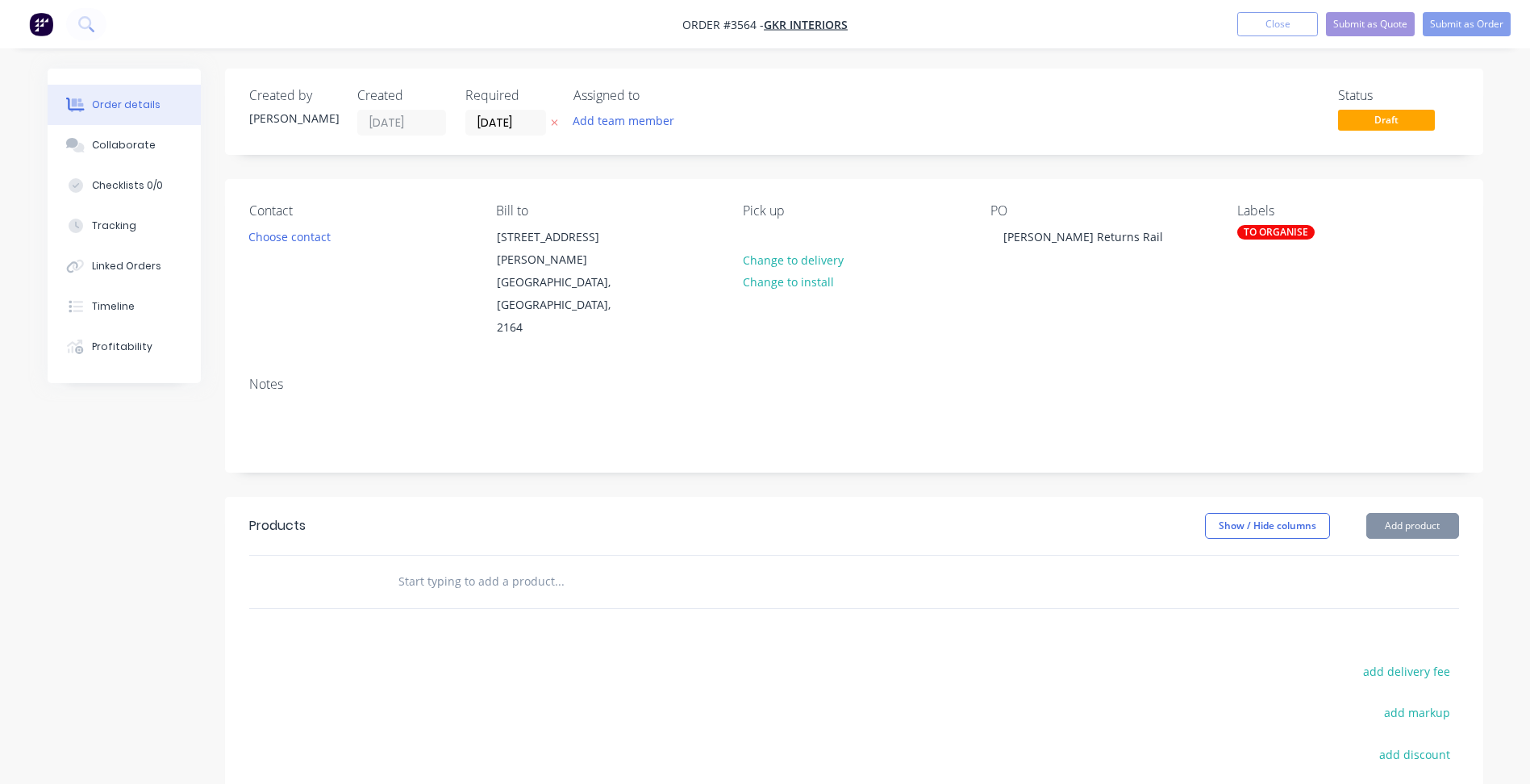
click at [1397, 556] on div at bounding box center [854, 582] width 1209 height 52
click at [1404, 513] on button "Add product" at bounding box center [1413, 525] width 93 height 26
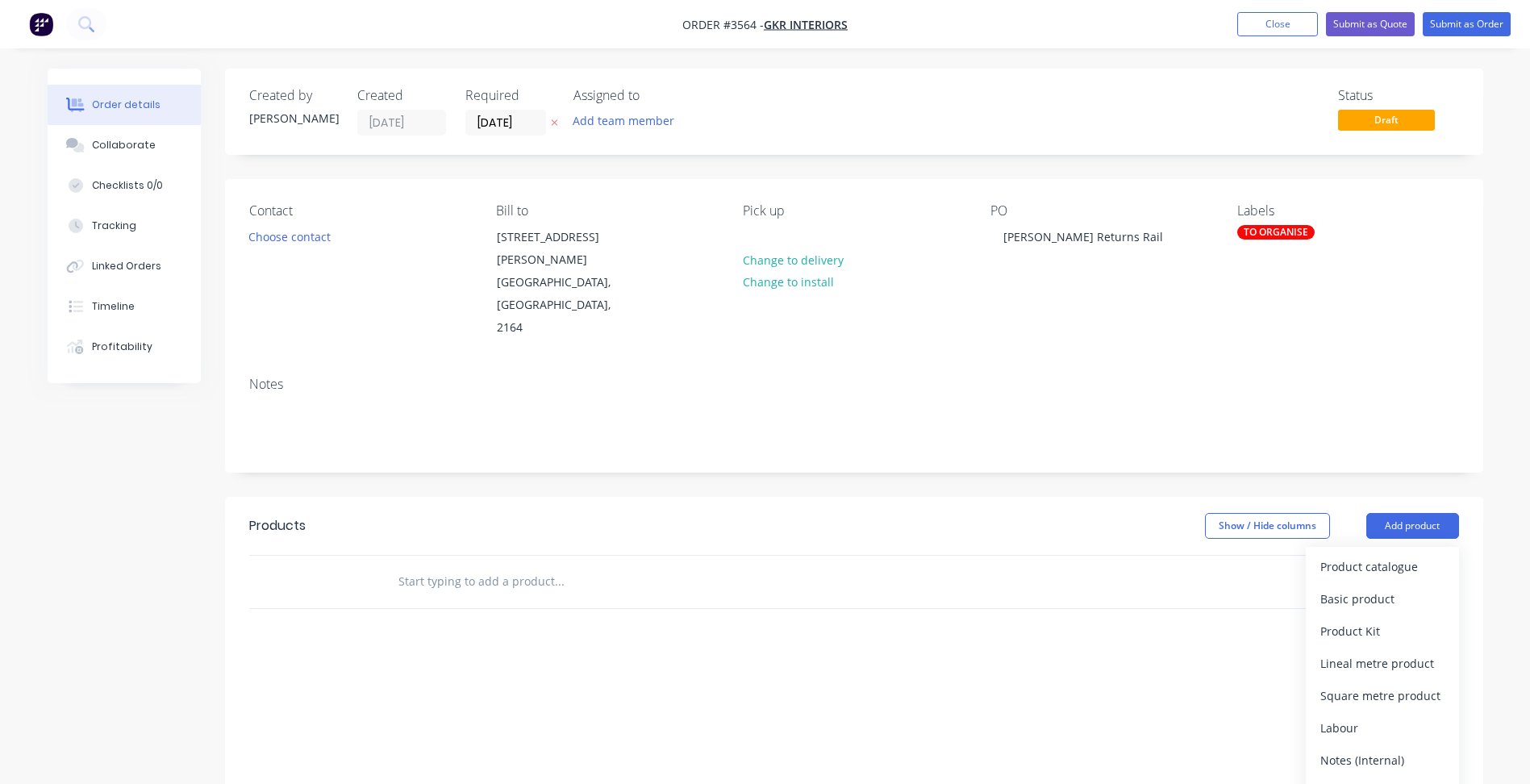
click at [1387, 555] on div "Product catalogue" at bounding box center [1382, 567] width 124 height 23
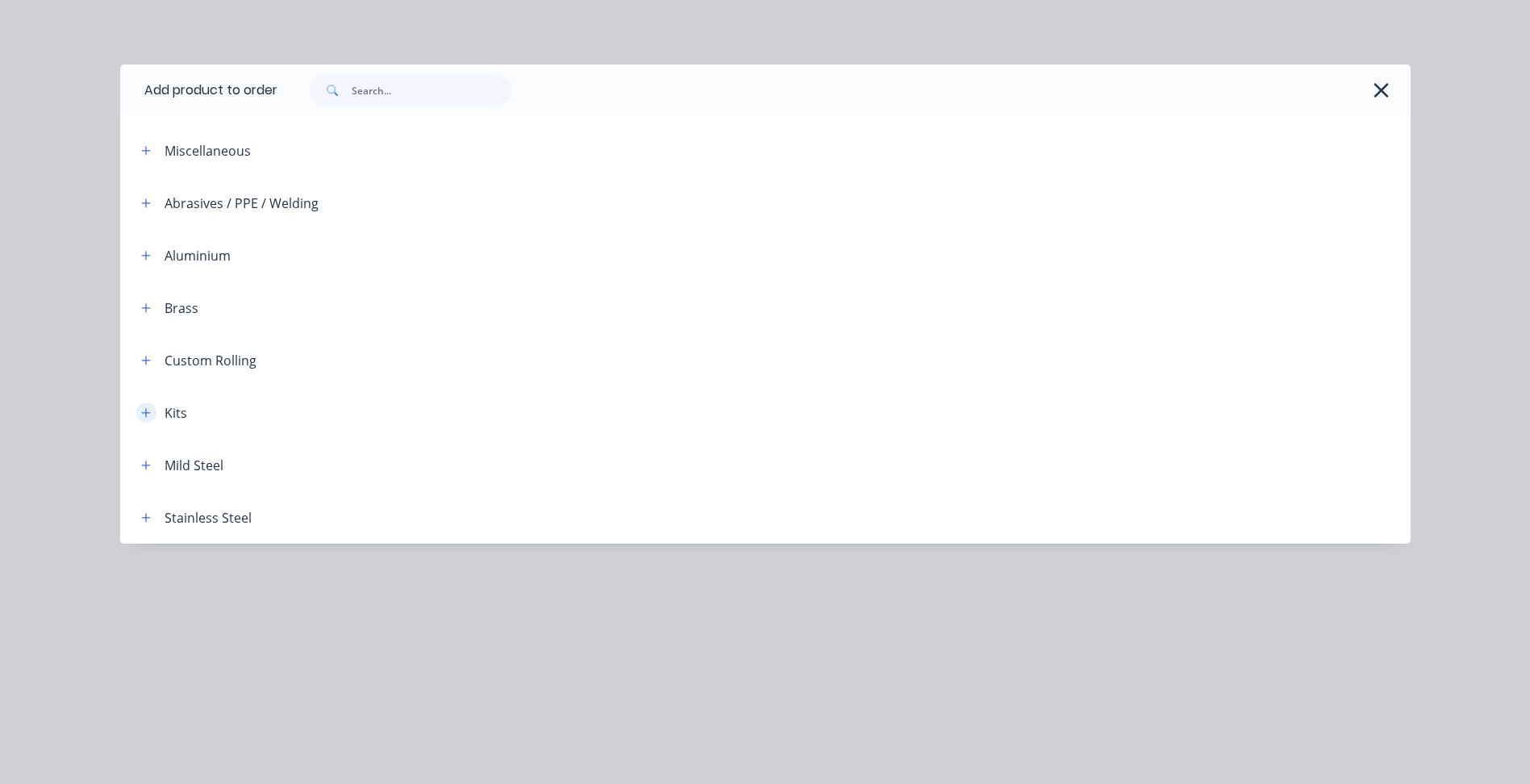
click at [140, 406] on button "button" at bounding box center [146, 412] width 20 height 20
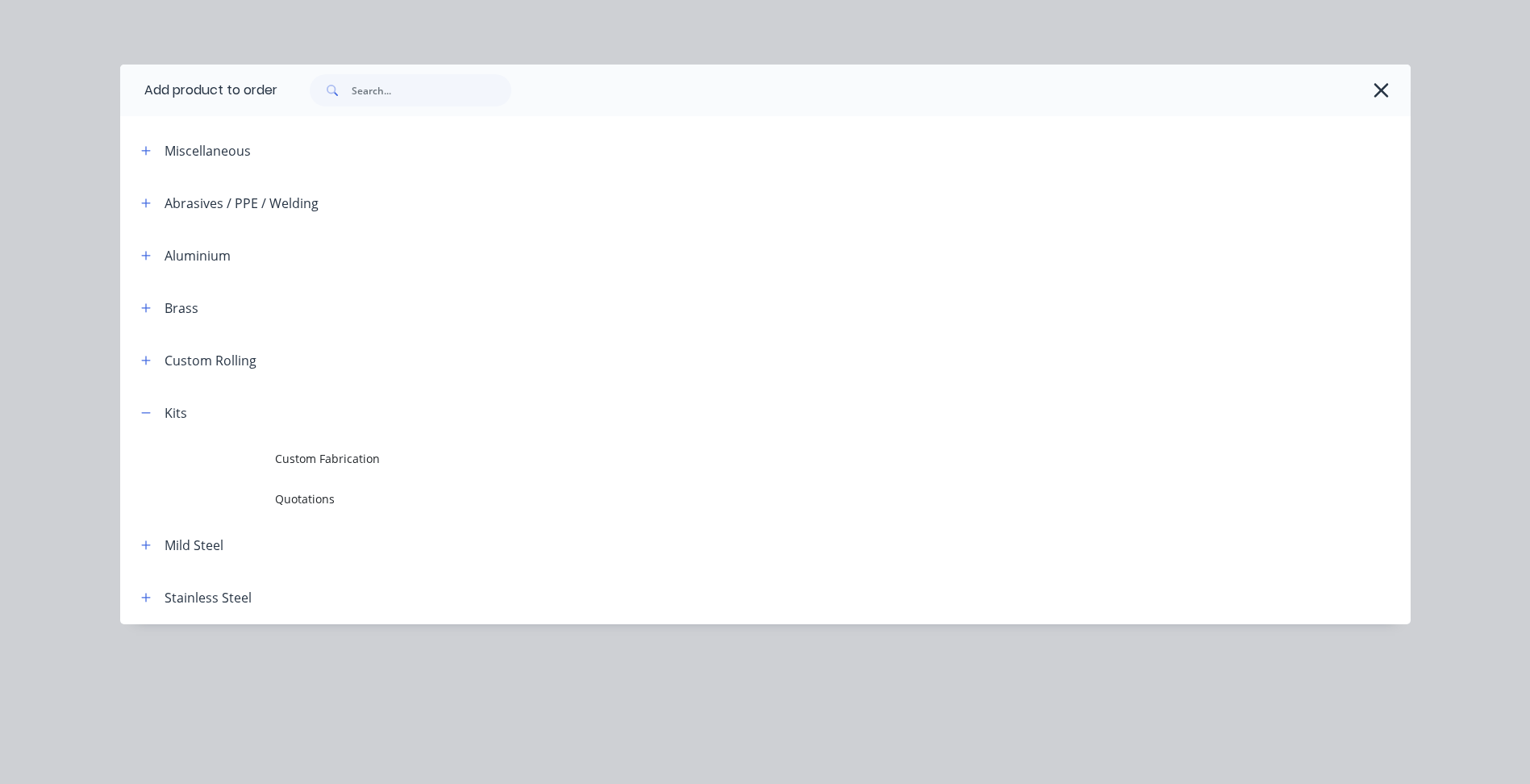
click at [359, 448] on td "Custom Fabrication" at bounding box center [843, 459] width 1135 height 40
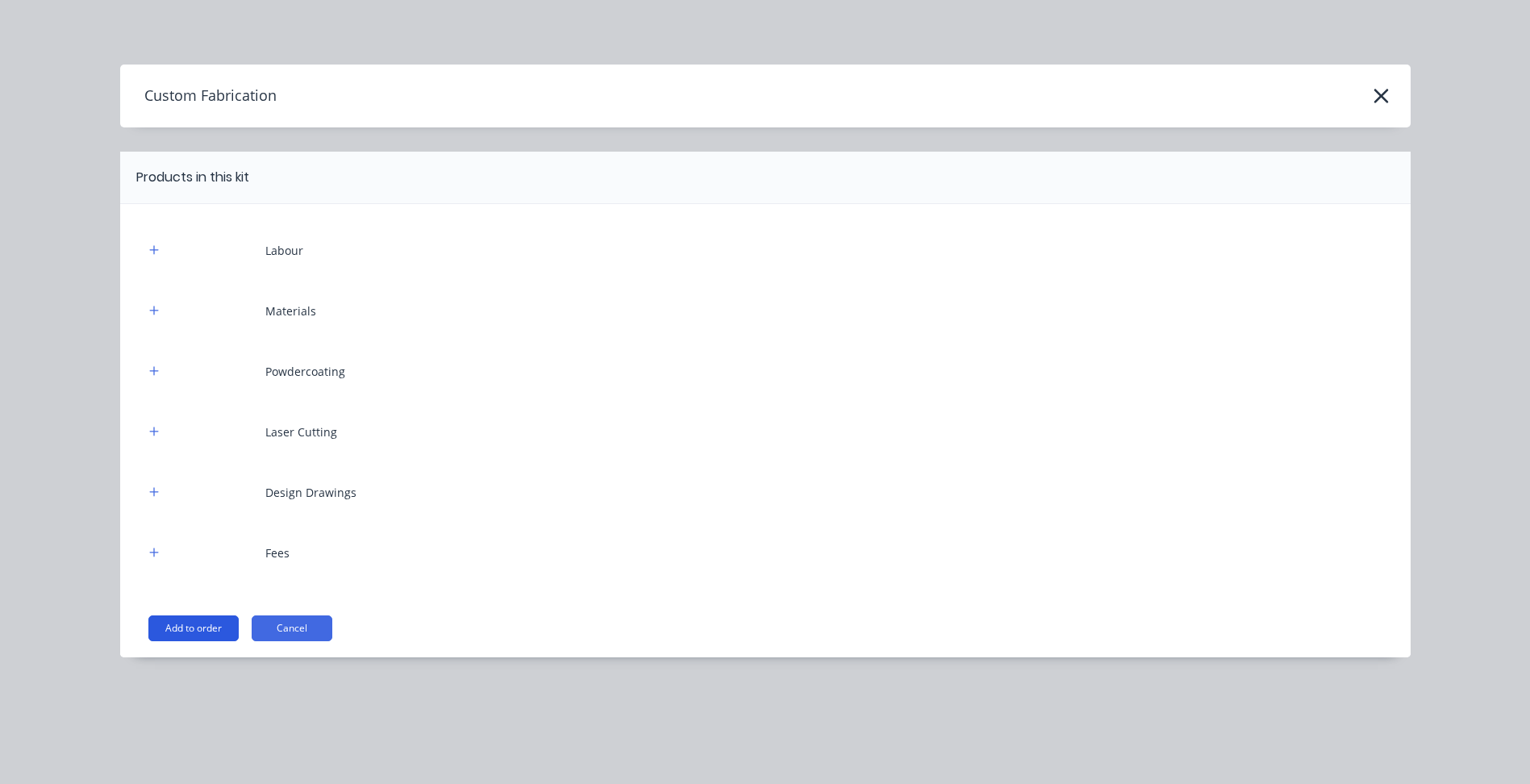
click at [183, 628] on button "Add to order" at bounding box center [193, 628] width 90 height 26
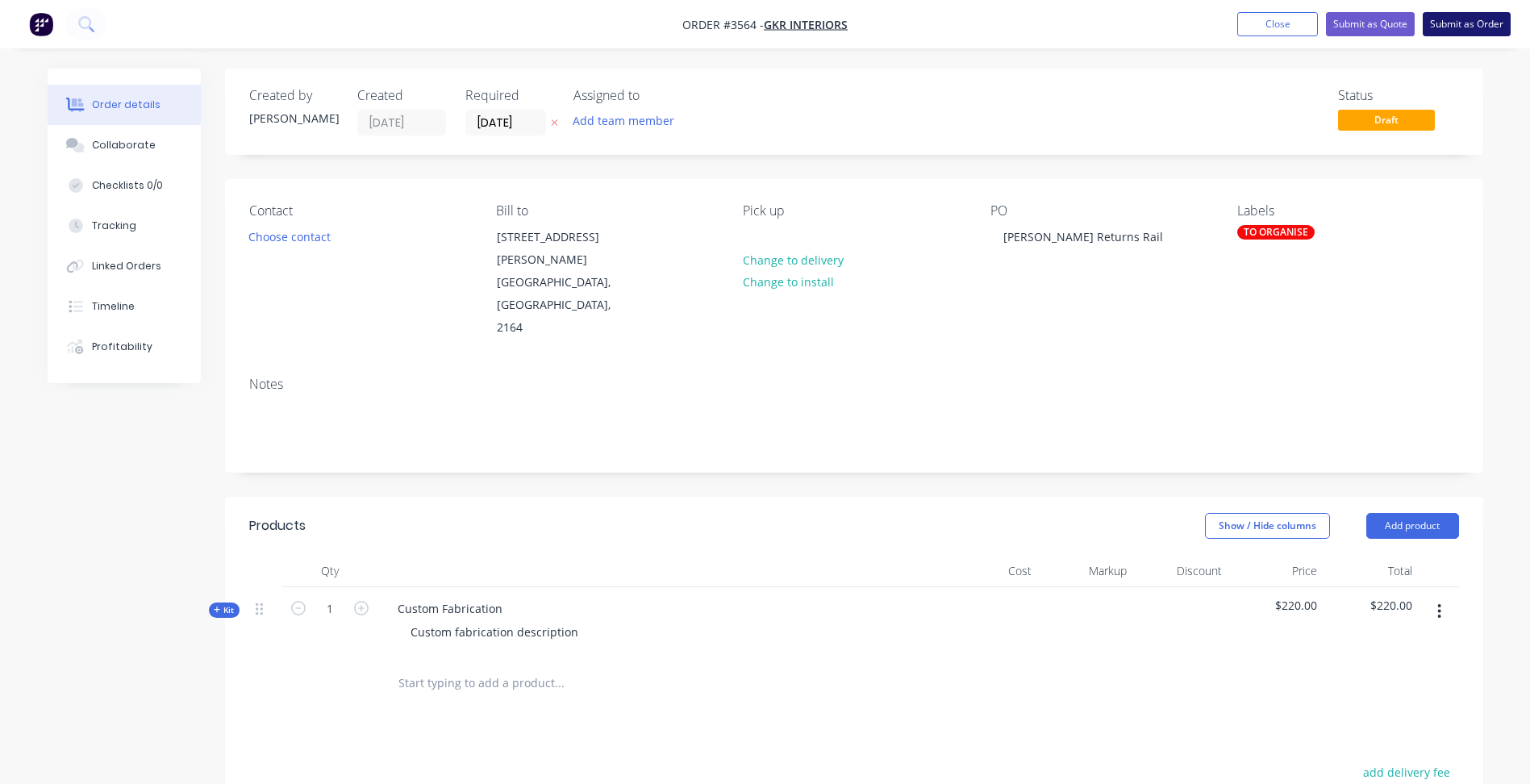
click at [1455, 25] on button "Submit as Order" at bounding box center [1466, 24] width 88 height 24
